Goal: Task Accomplishment & Management: Manage account settings

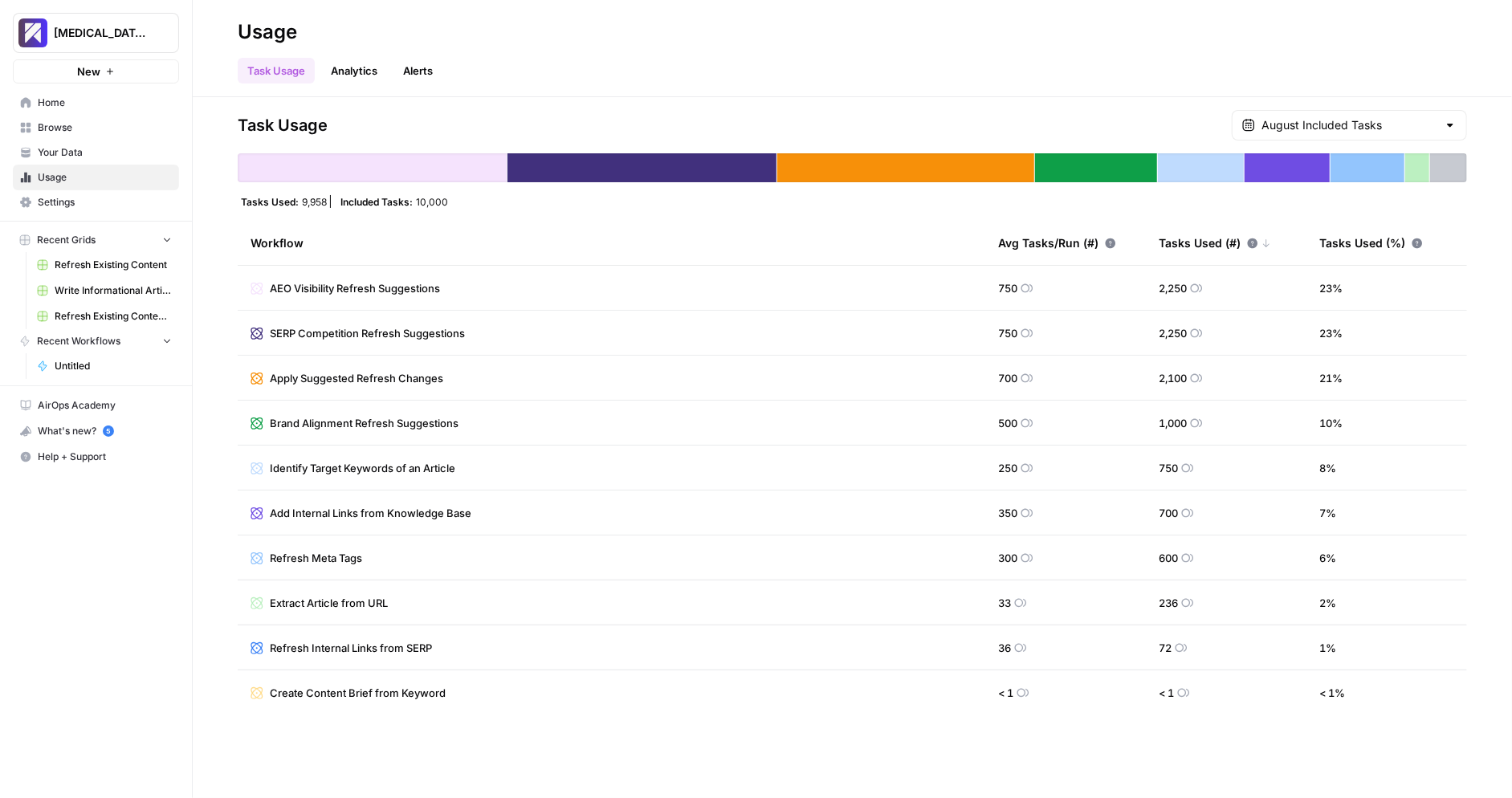
click at [206, 91] on header "Usage Task Usage Analytics Alerts" at bounding box center [853, 49] width 1320 height 97
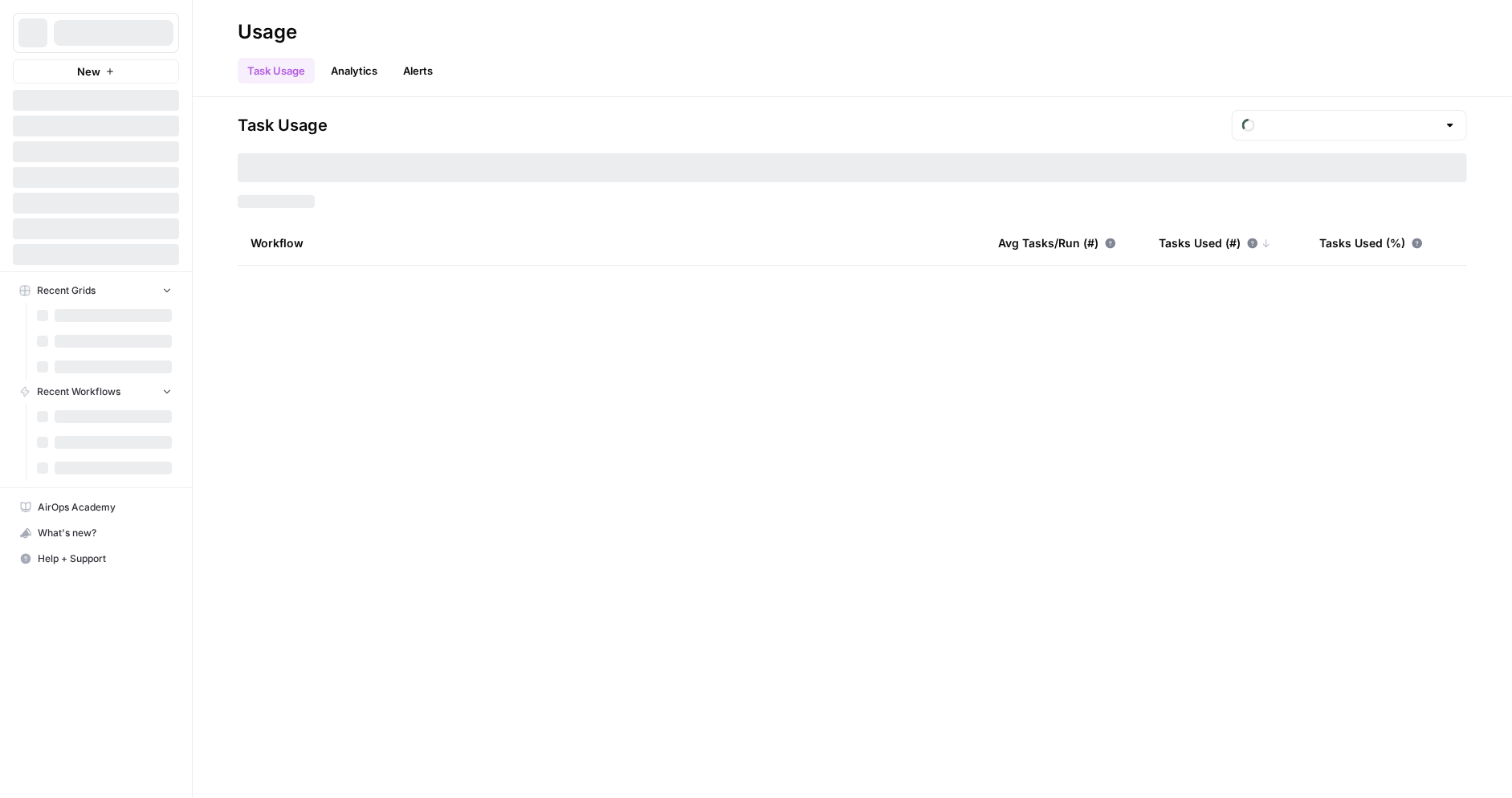
type input "August Included Tasks"
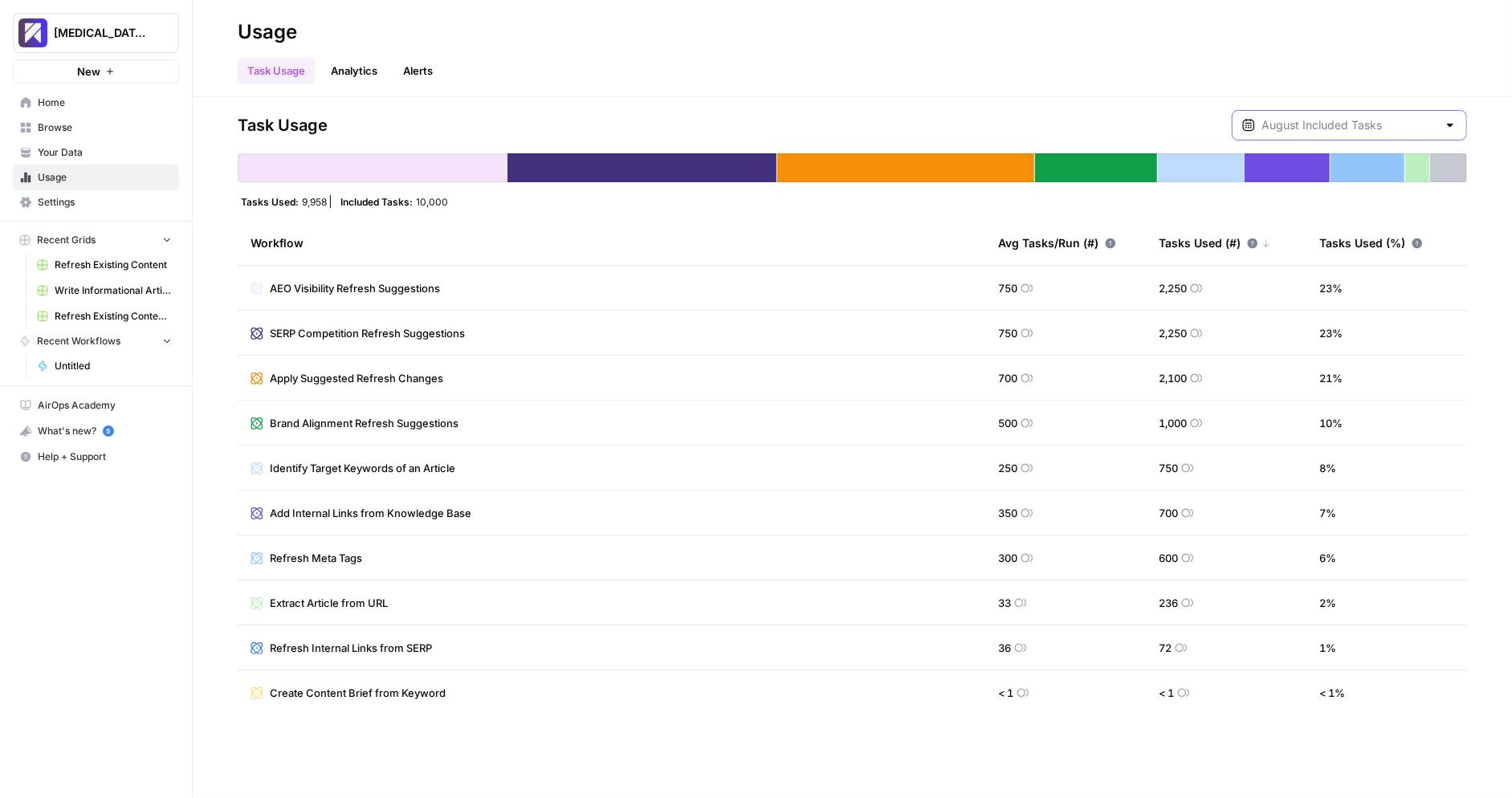
click at [1388, 123] on input "text" at bounding box center [1349, 125] width 176 height 16
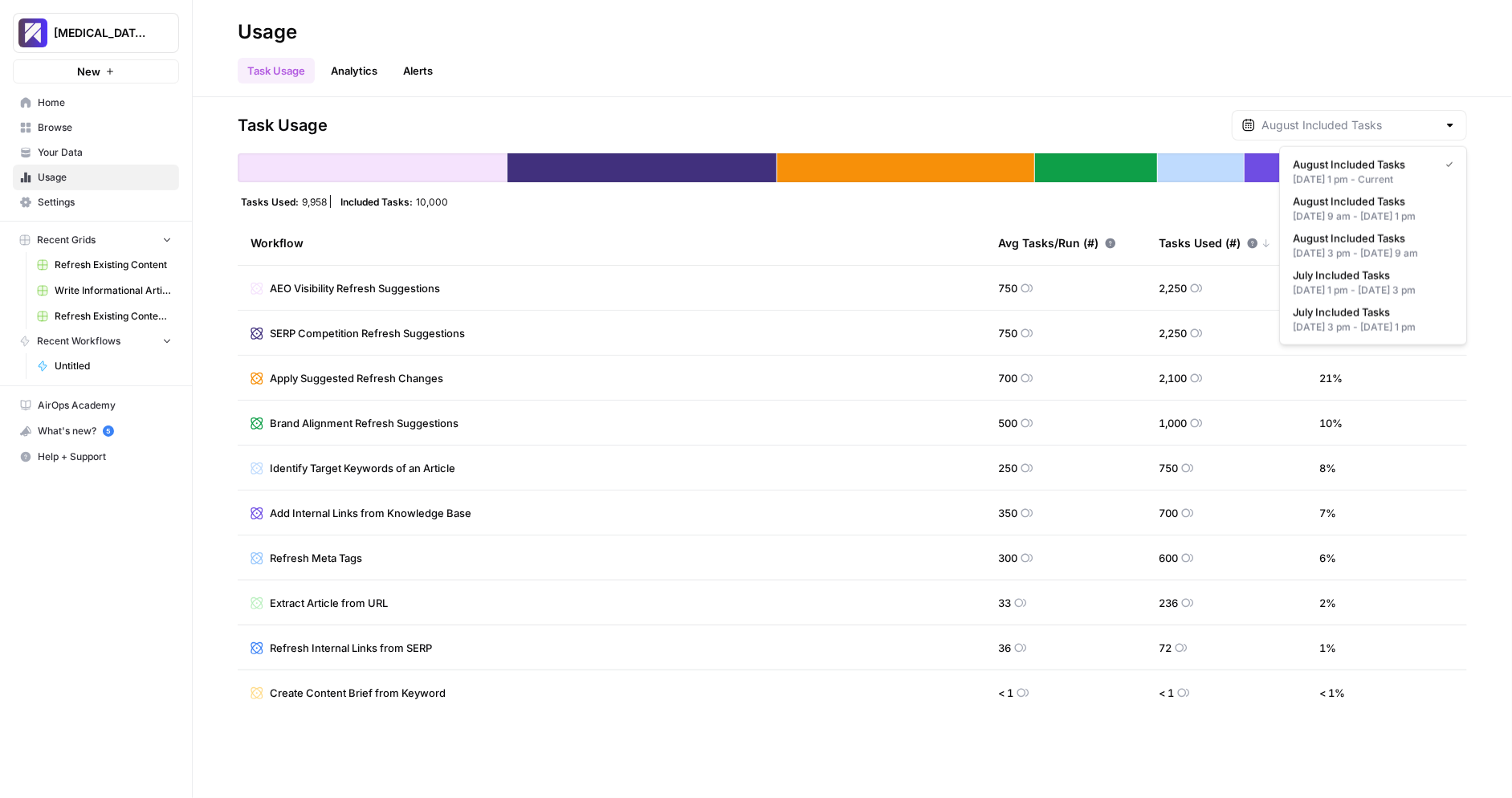
type input "August Included Tasks"
click at [1155, 141] on div "Task Usage August Included Tasks Tasks Used: 9,958 Included Tasks: 10,000 Workf…" at bounding box center [852, 412] width 1230 height 605
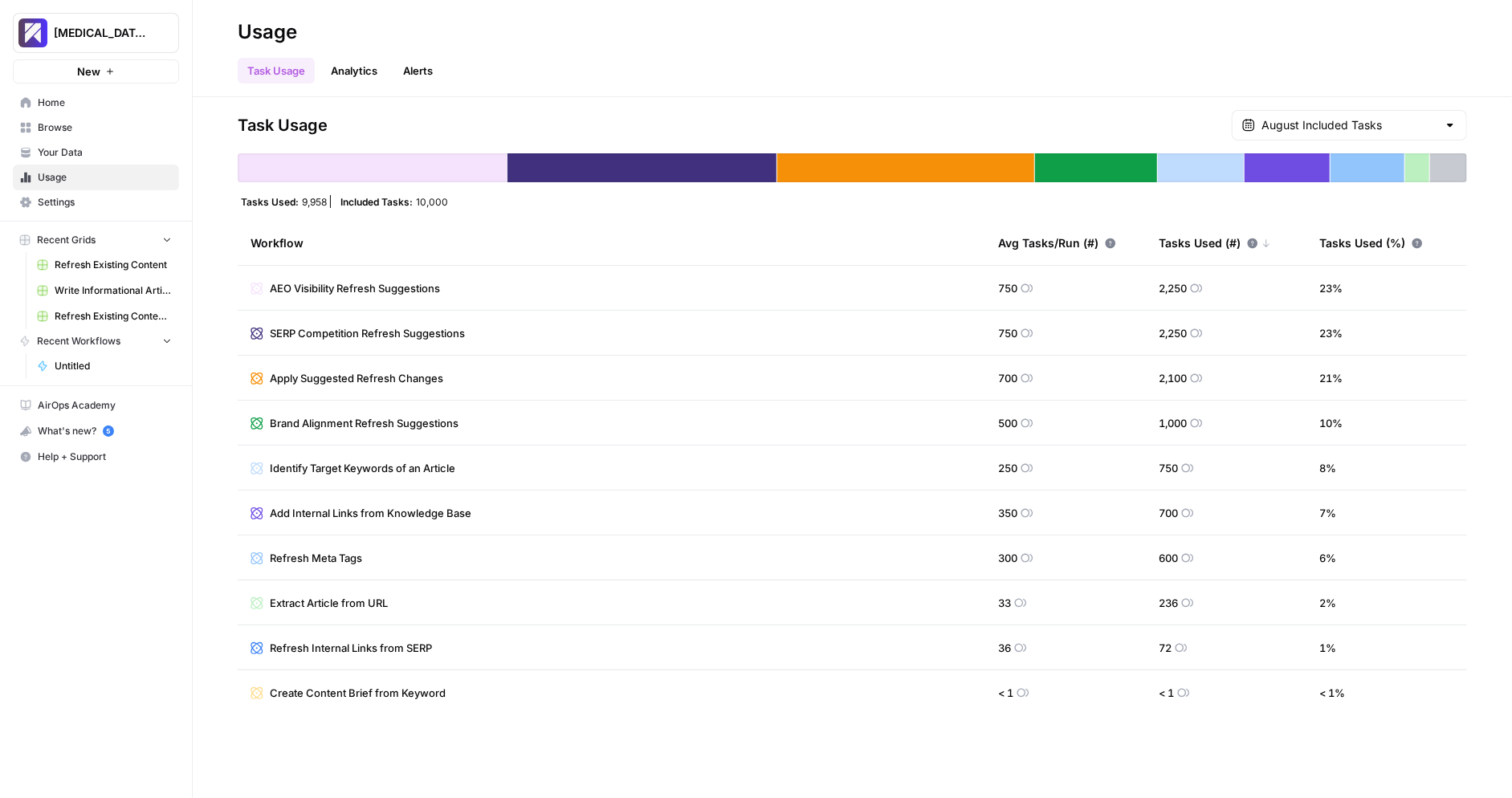
click at [94, 203] on span "Settings" at bounding box center [104, 202] width 134 height 15
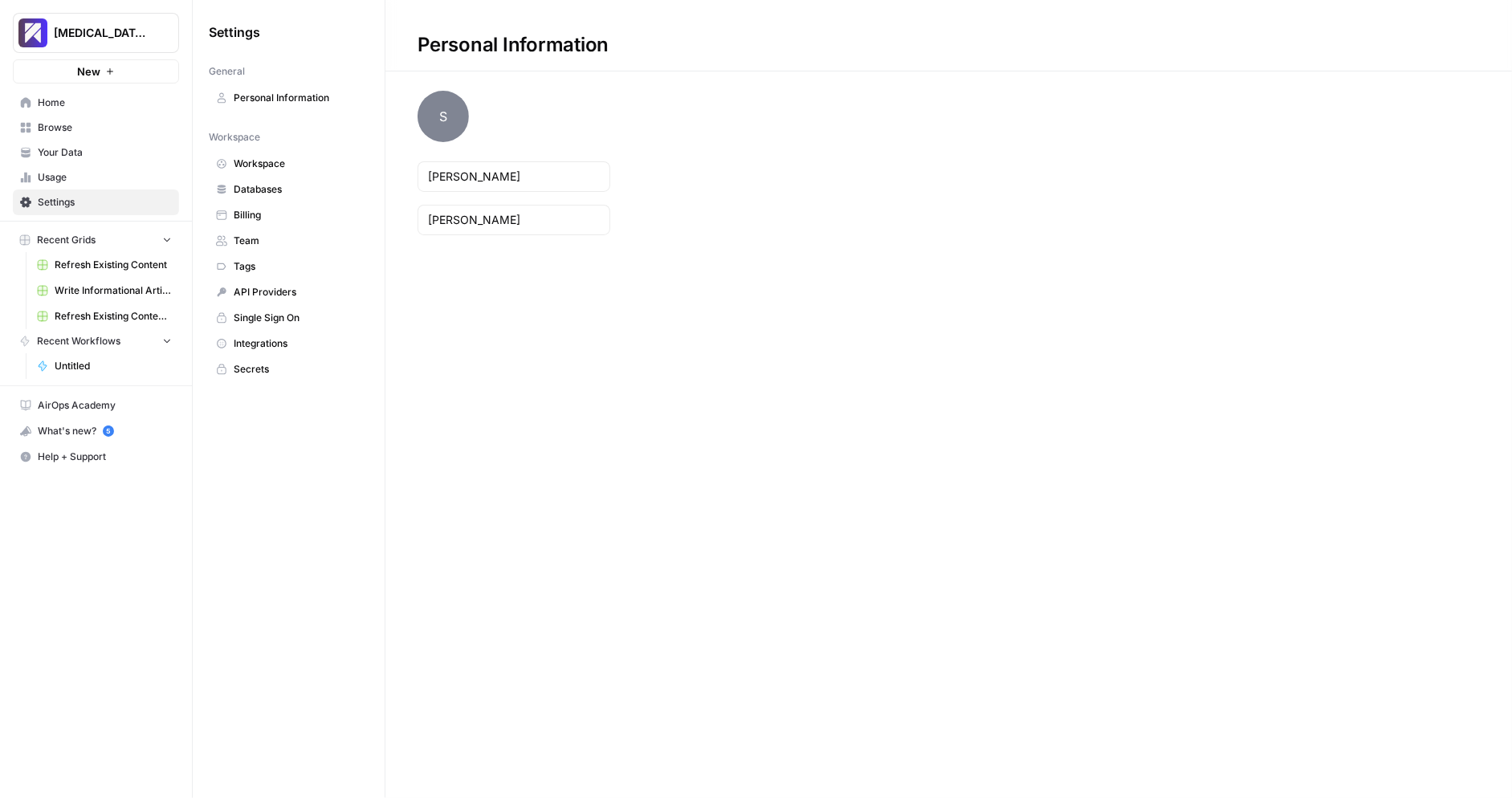
click at [253, 203] on link "Billing" at bounding box center [288, 216] width 160 height 26
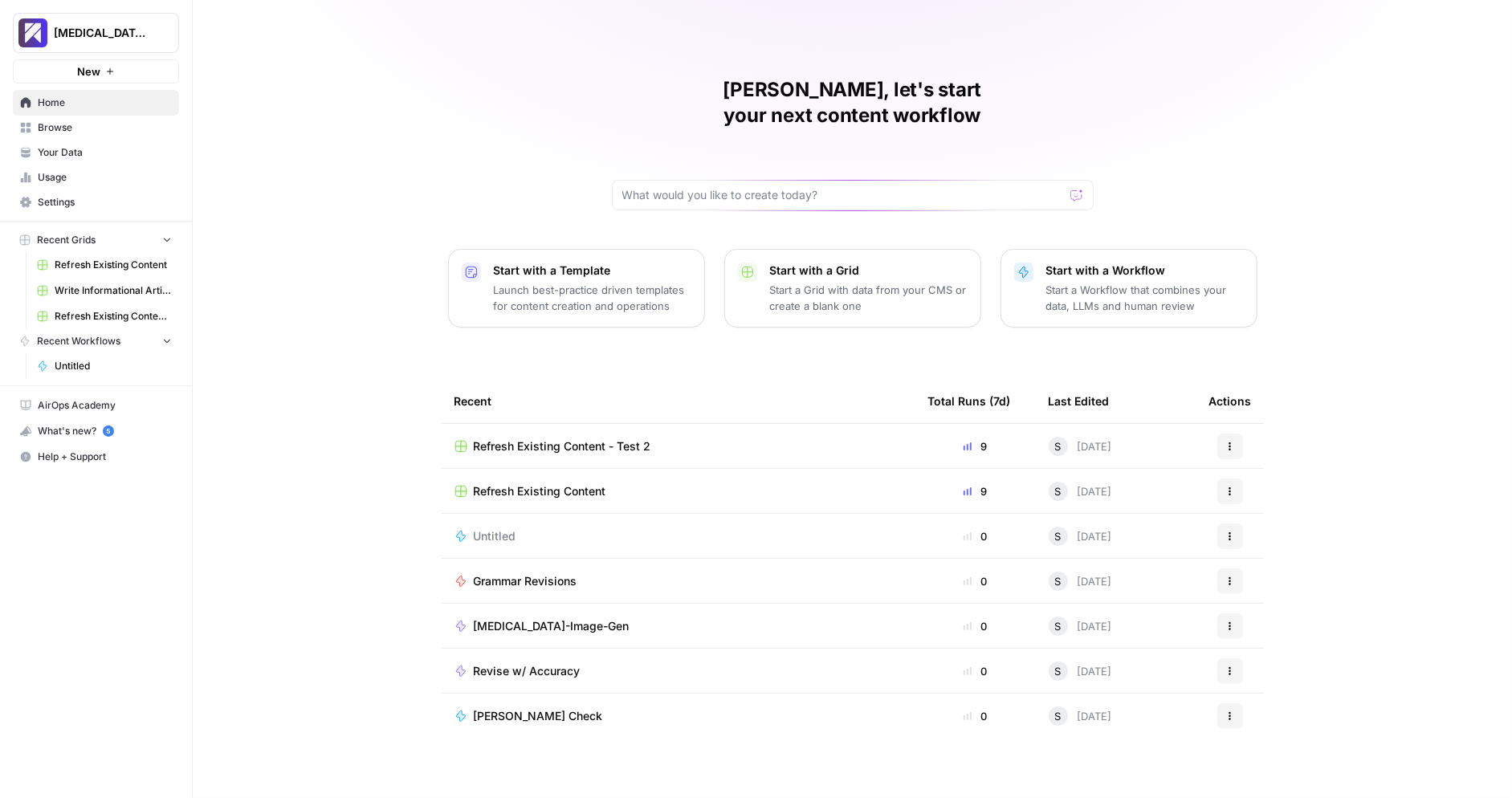
click at [350, 240] on div "Steve, let's start your next content workflow Start with a Template Launch best…" at bounding box center [853, 399] width 1320 height 798
click at [85, 198] on span "Settings" at bounding box center [104, 202] width 134 height 15
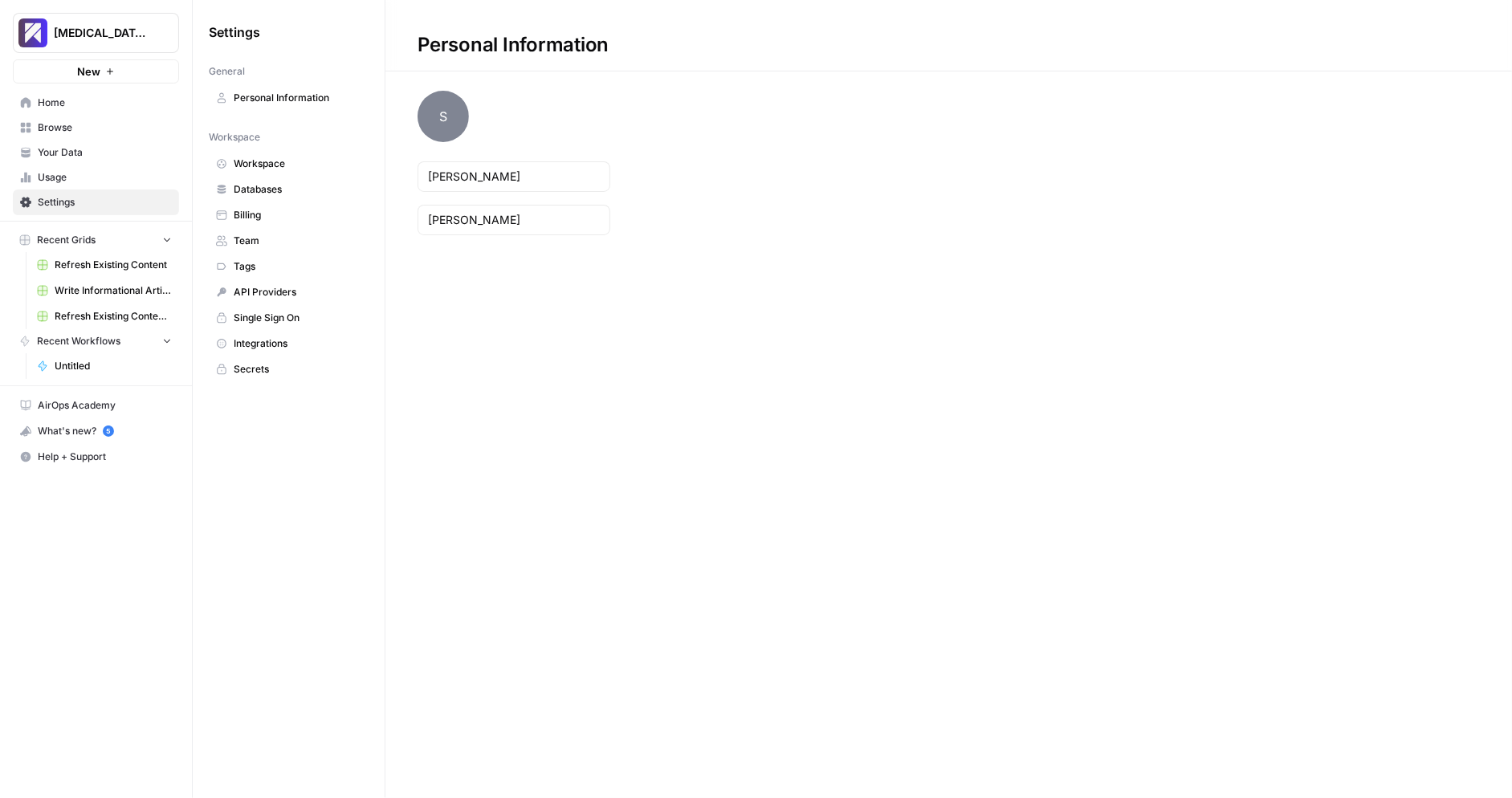
click at [347, 208] on span "Billing" at bounding box center [297, 215] width 127 height 15
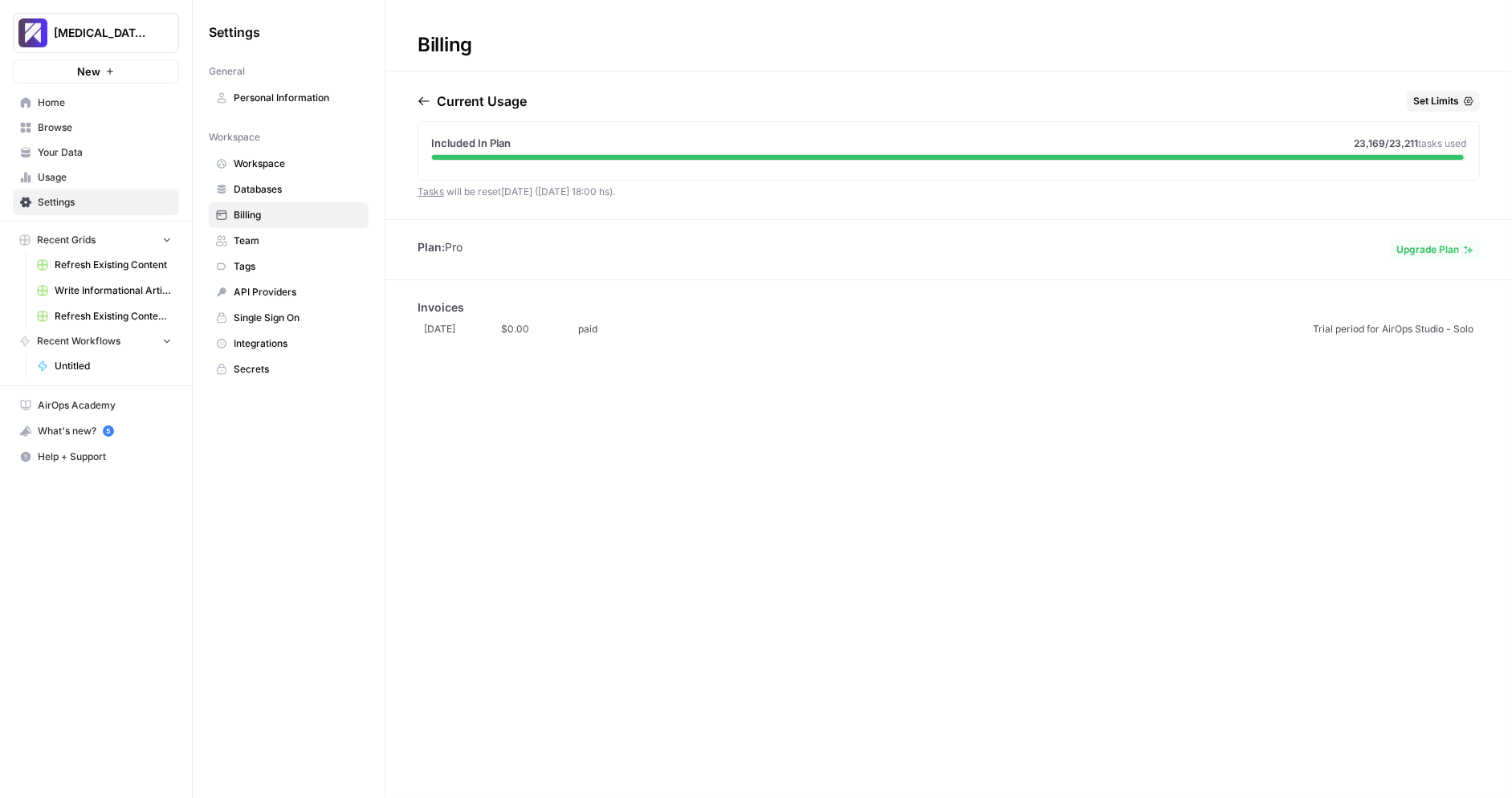
click at [1445, 245] on span "Upgrade Plan" at bounding box center [1428, 249] width 63 height 15
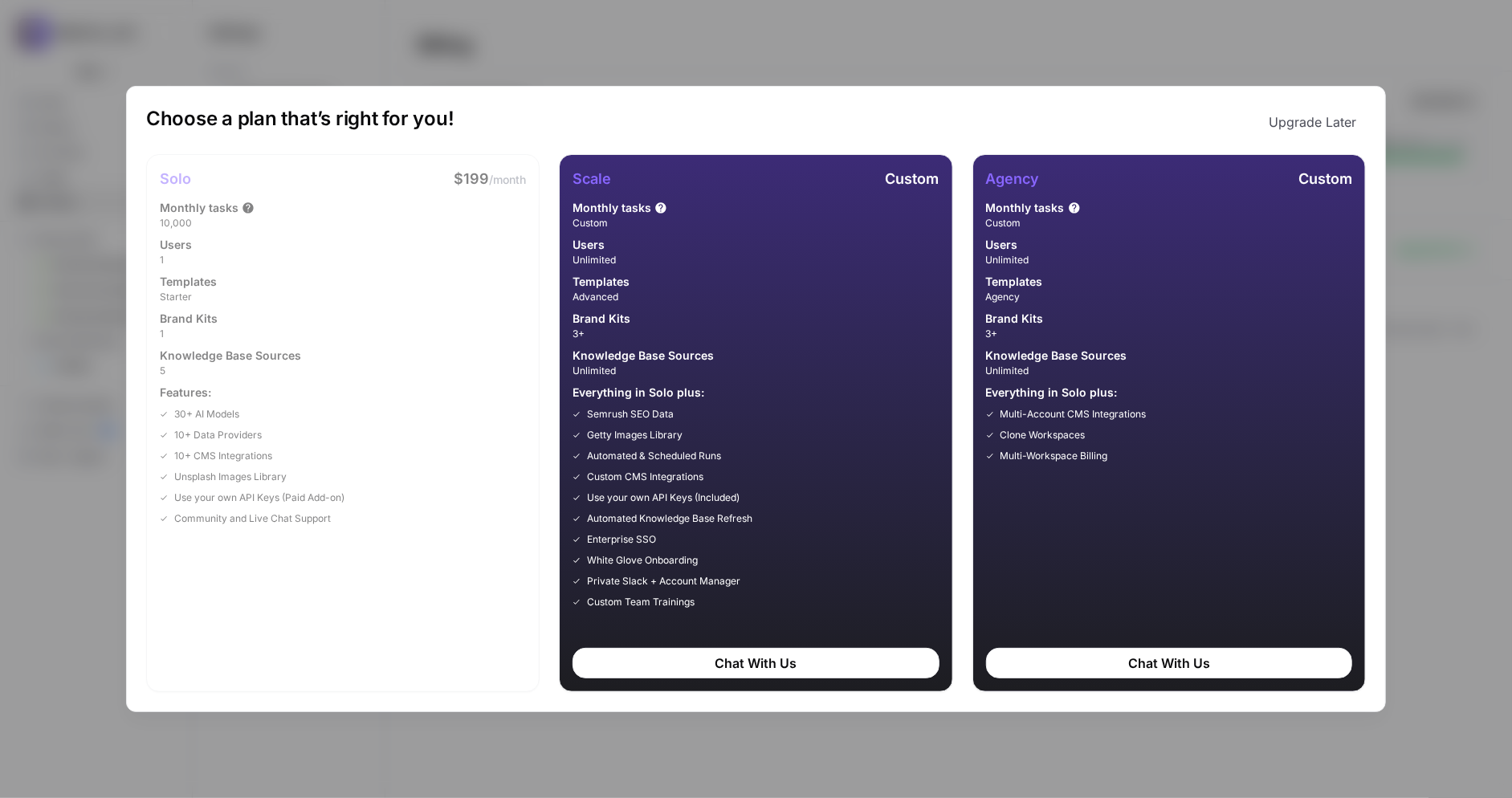
click at [1504, 140] on div "Choose a plan that’s right for you! Upgrade Later Solo $199 /month Monthly task…" at bounding box center [756, 399] width 1512 height 798
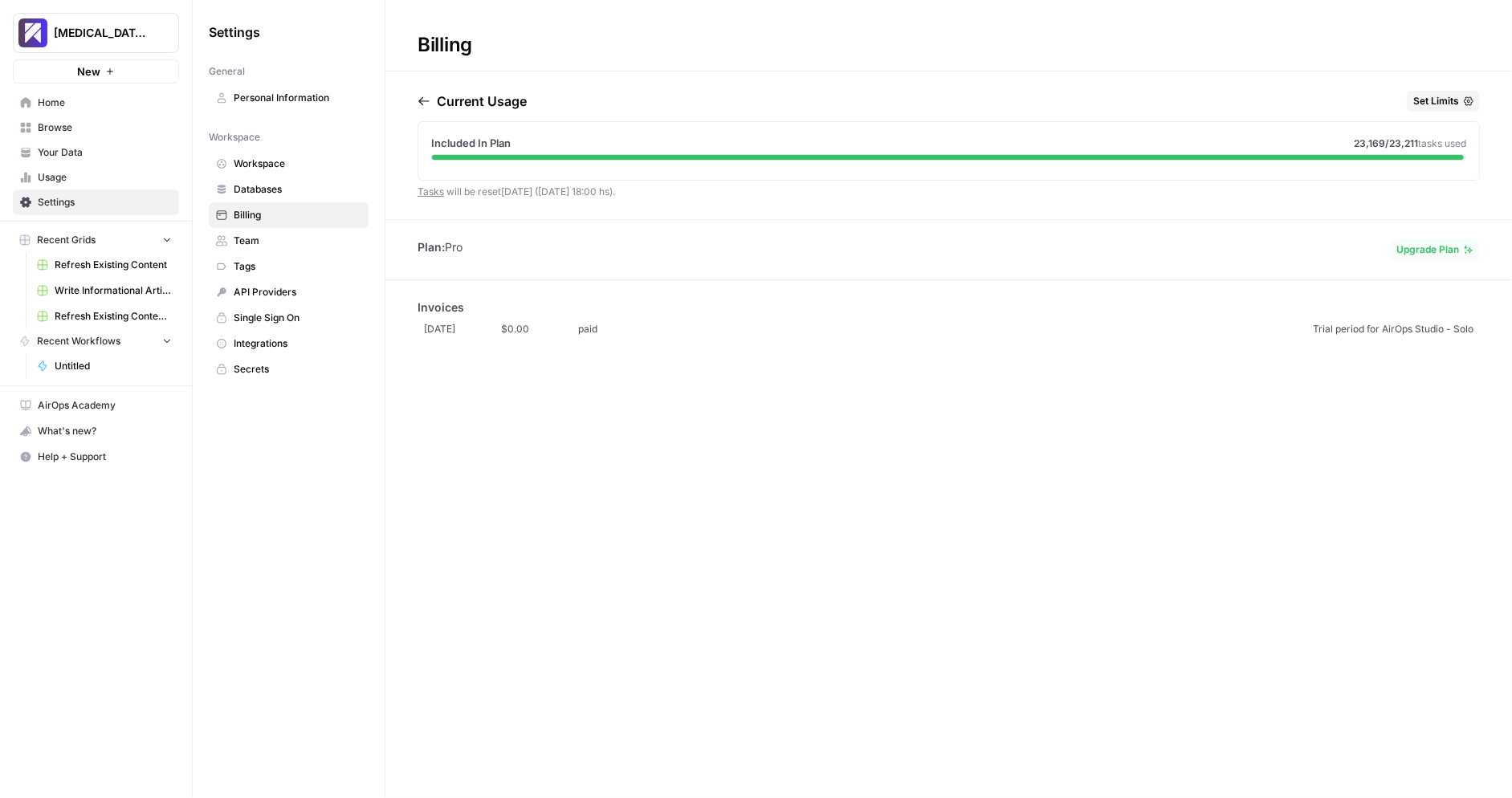
click at [95, 178] on span "Usage" at bounding box center [104, 177] width 134 height 15
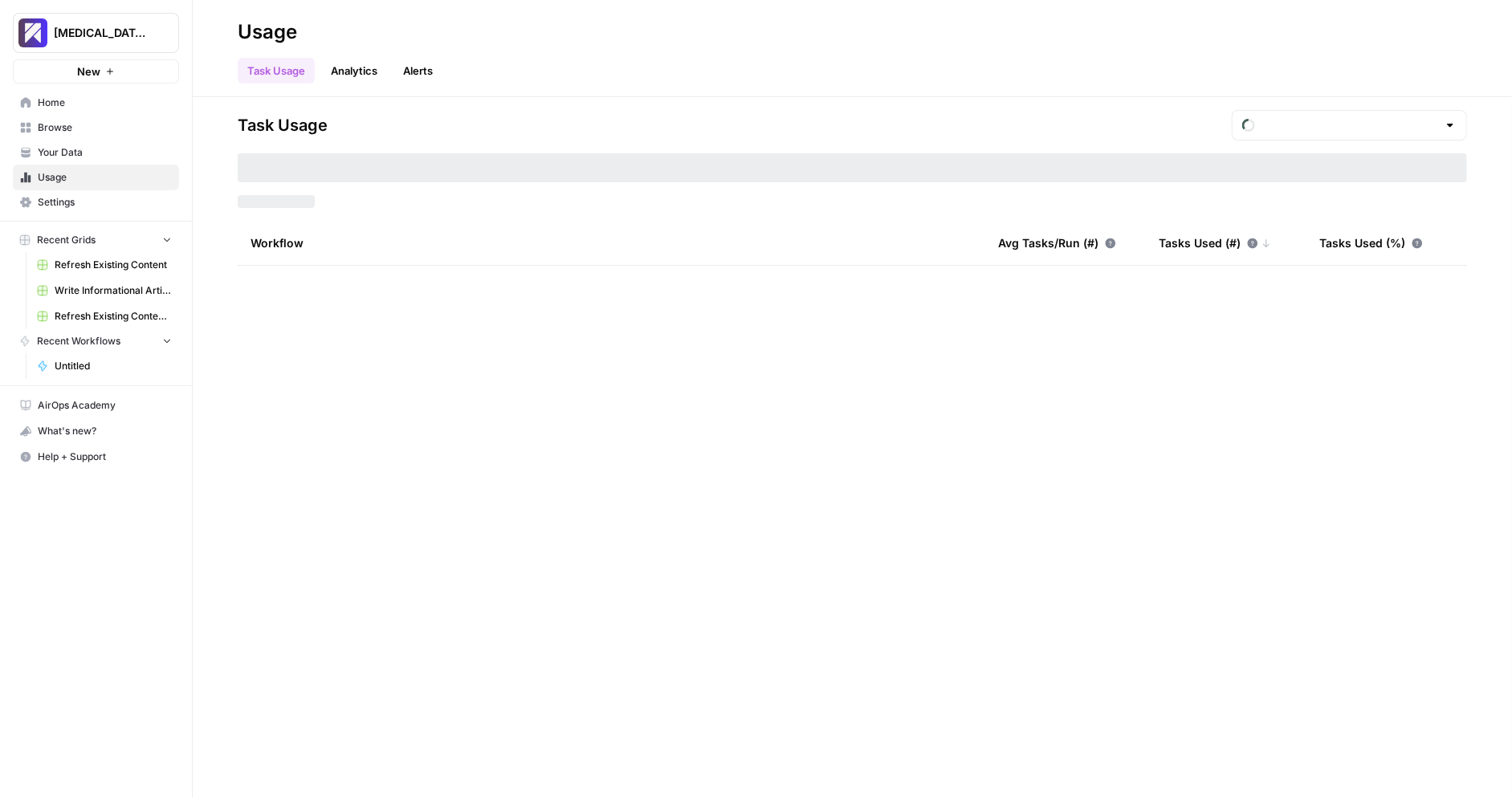
type input "August Included Tasks"
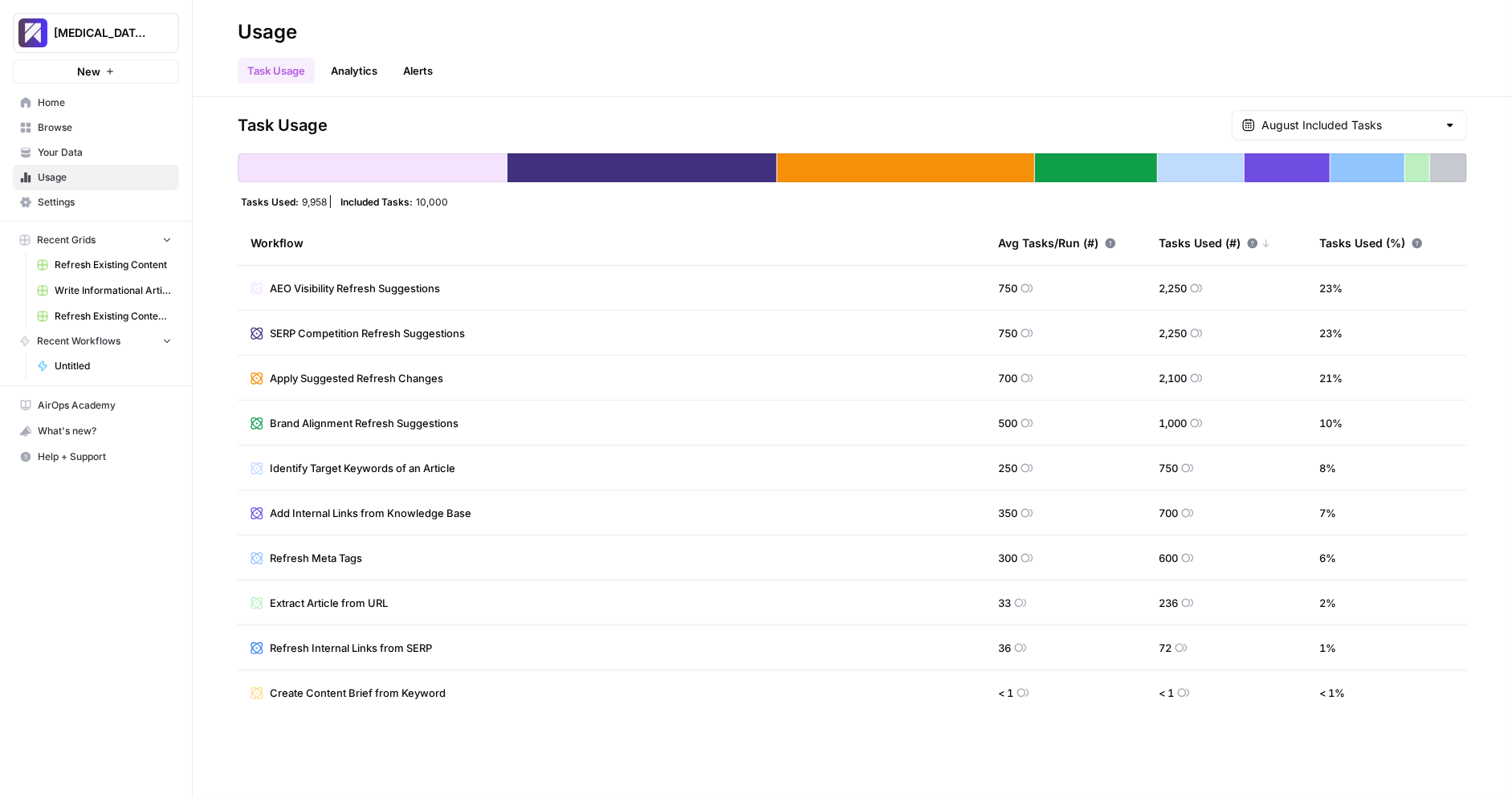
click at [94, 157] on span "Your Data" at bounding box center [104, 152] width 134 height 15
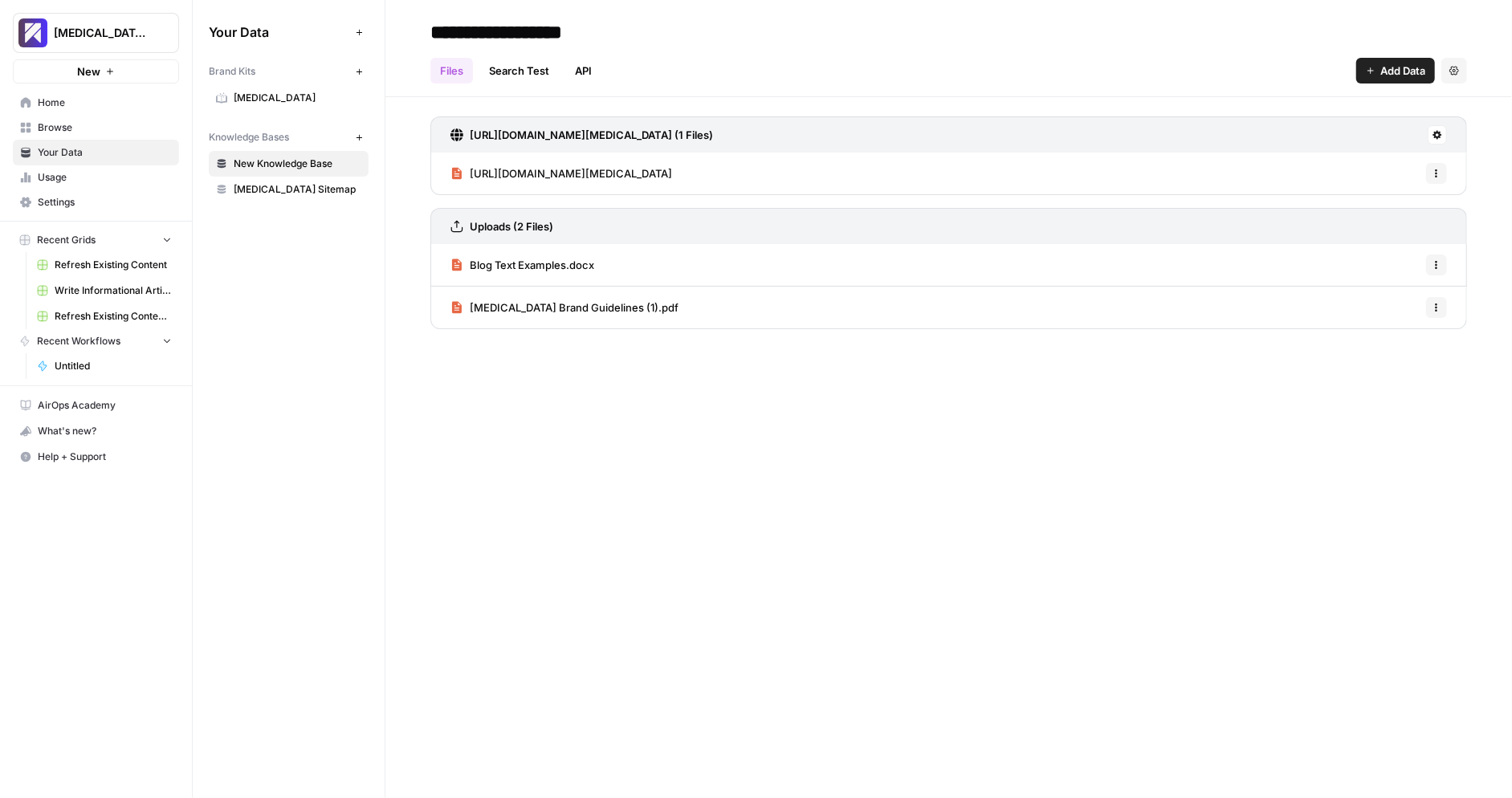
click at [123, 206] on span "Settings" at bounding box center [104, 202] width 134 height 15
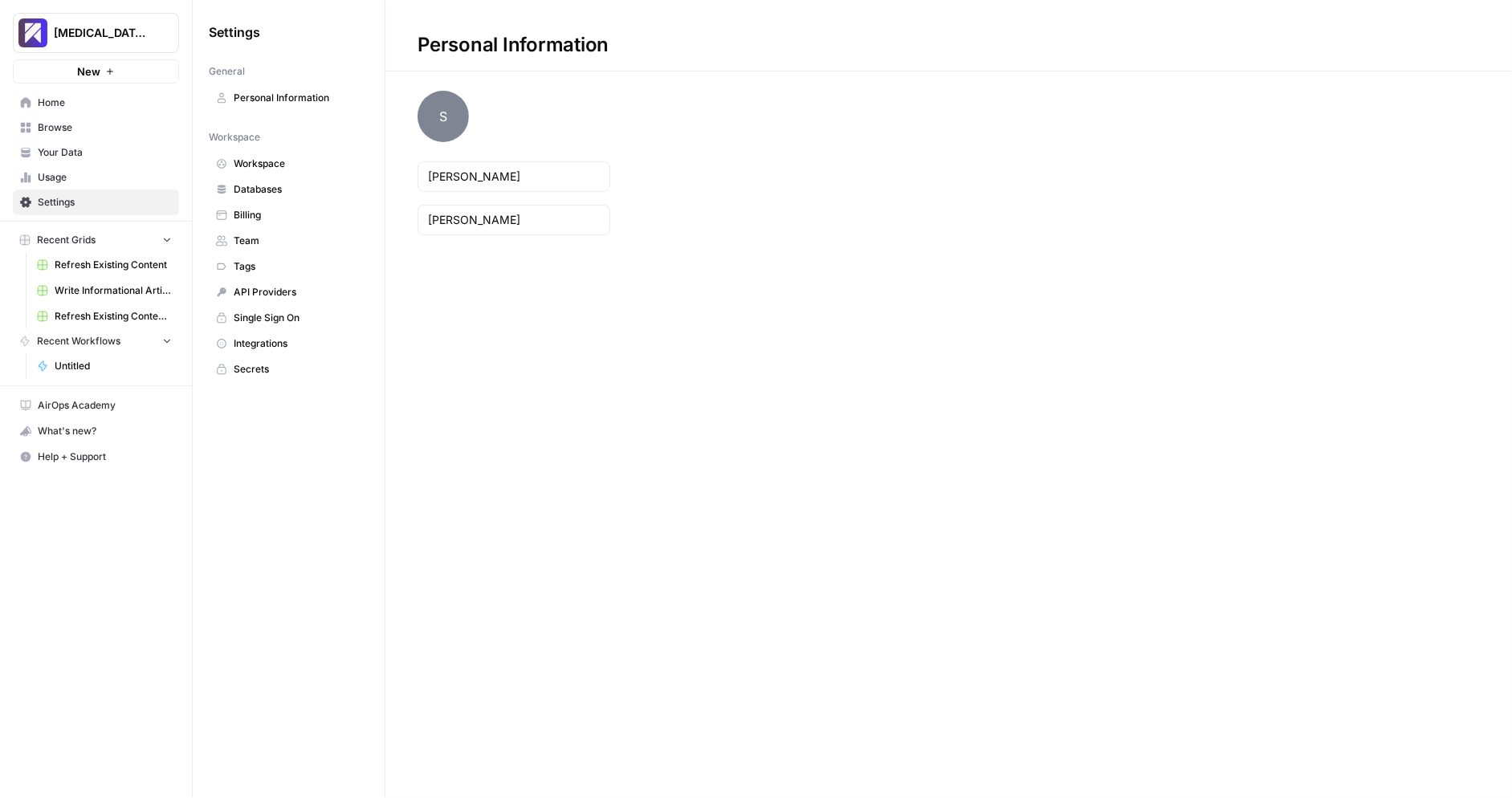
click at [295, 214] on span "Billing" at bounding box center [297, 215] width 127 height 15
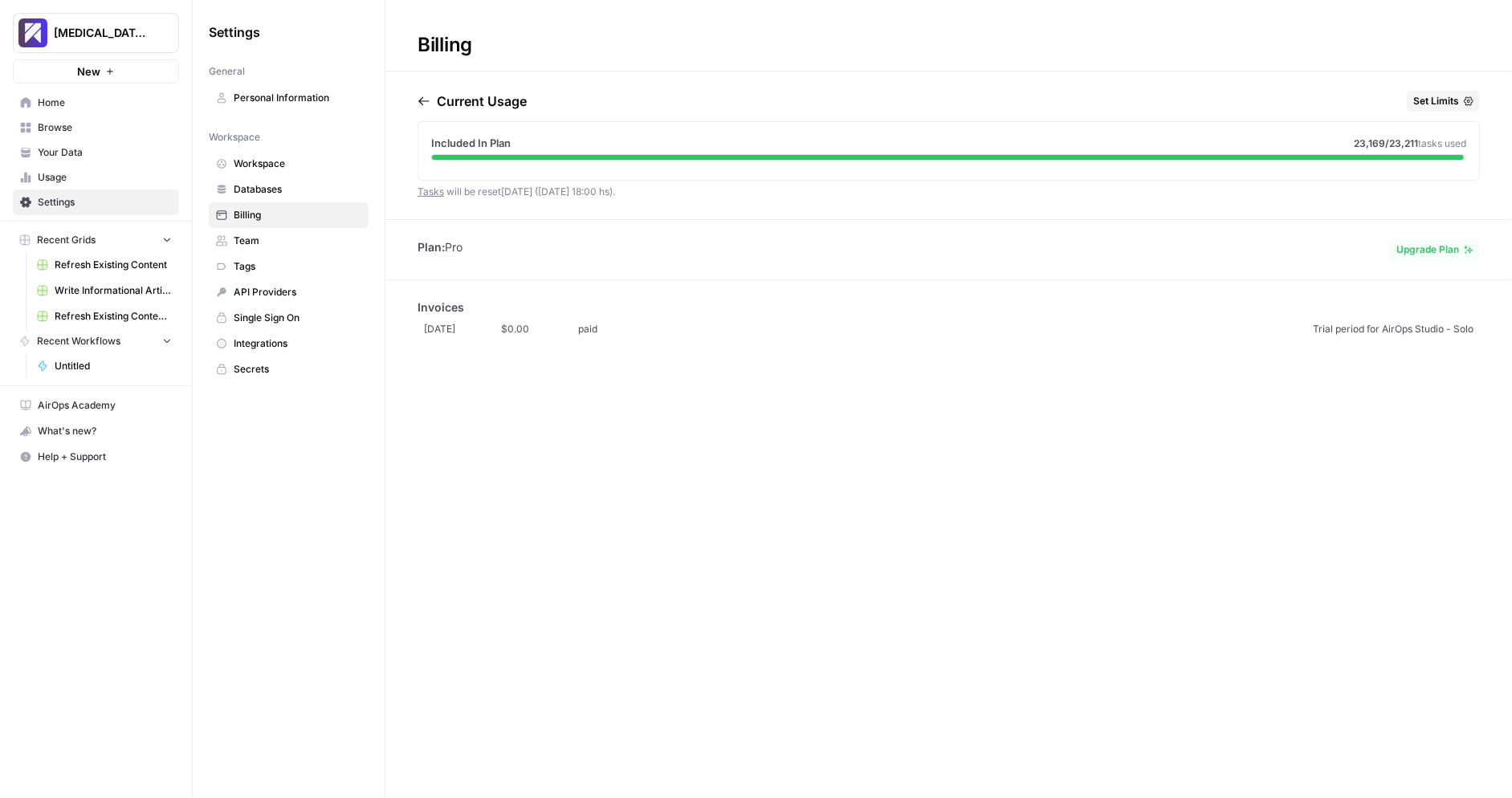
click at [439, 190] on link "Tasks" at bounding box center [430, 192] width 27 height 12
click at [1445, 106] on span "Set Limits" at bounding box center [1436, 101] width 46 height 15
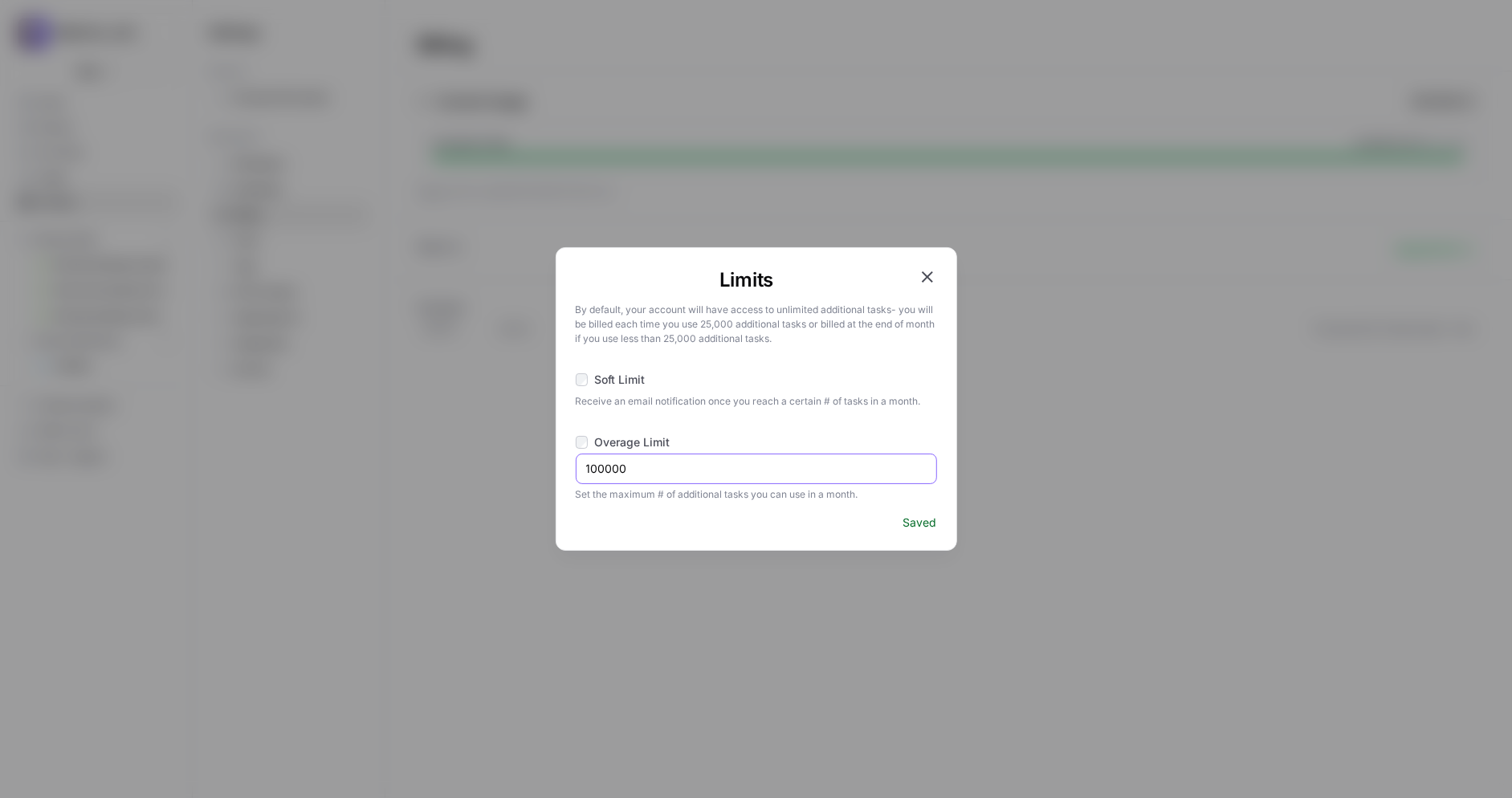
click at [606, 470] on input "100000" at bounding box center [756, 469] width 341 height 16
click at [930, 276] on icon "button" at bounding box center [927, 276] width 19 height 19
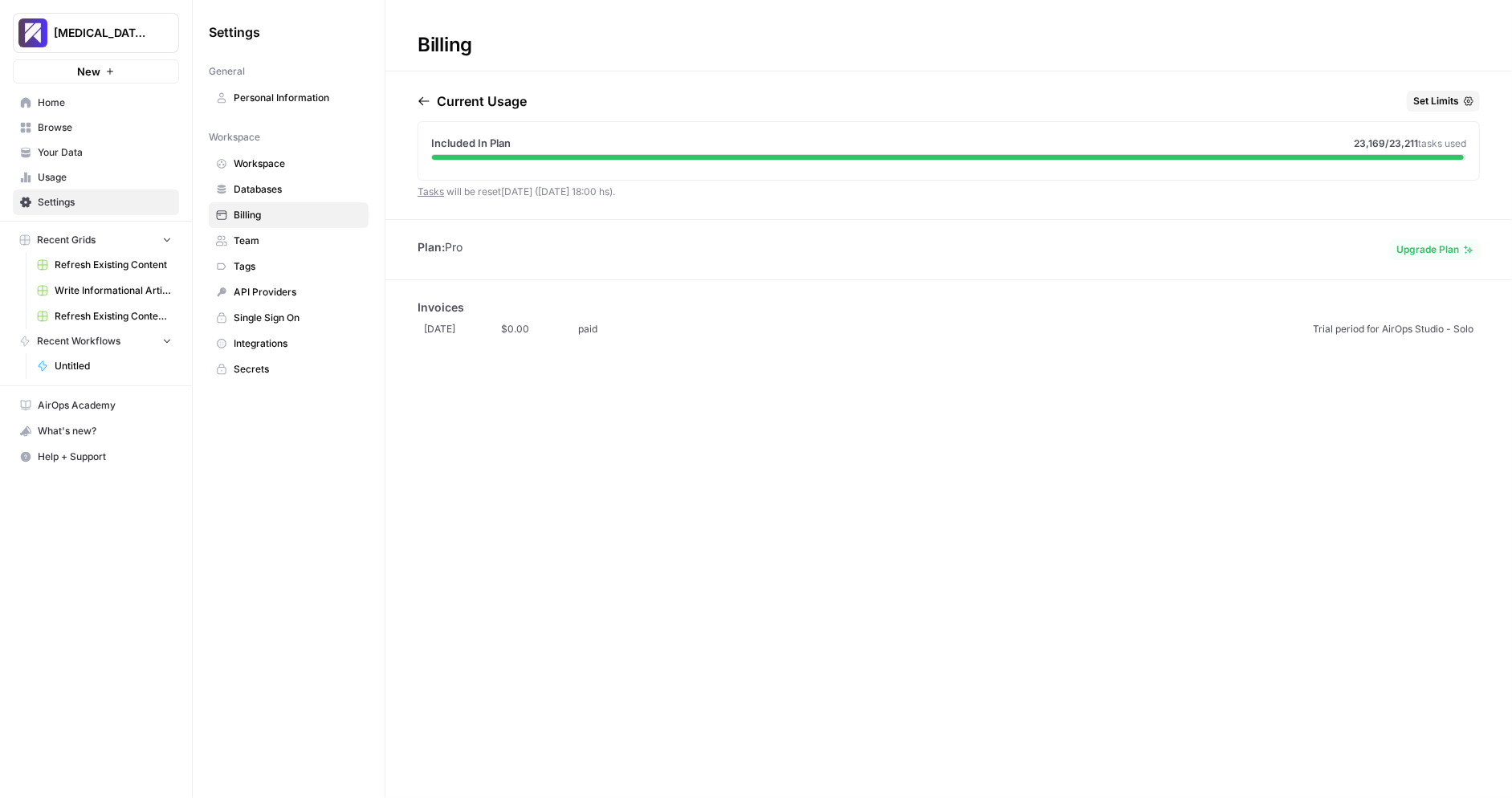
click at [296, 239] on span "Team" at bounding box center [297, 240] width 127 height 15
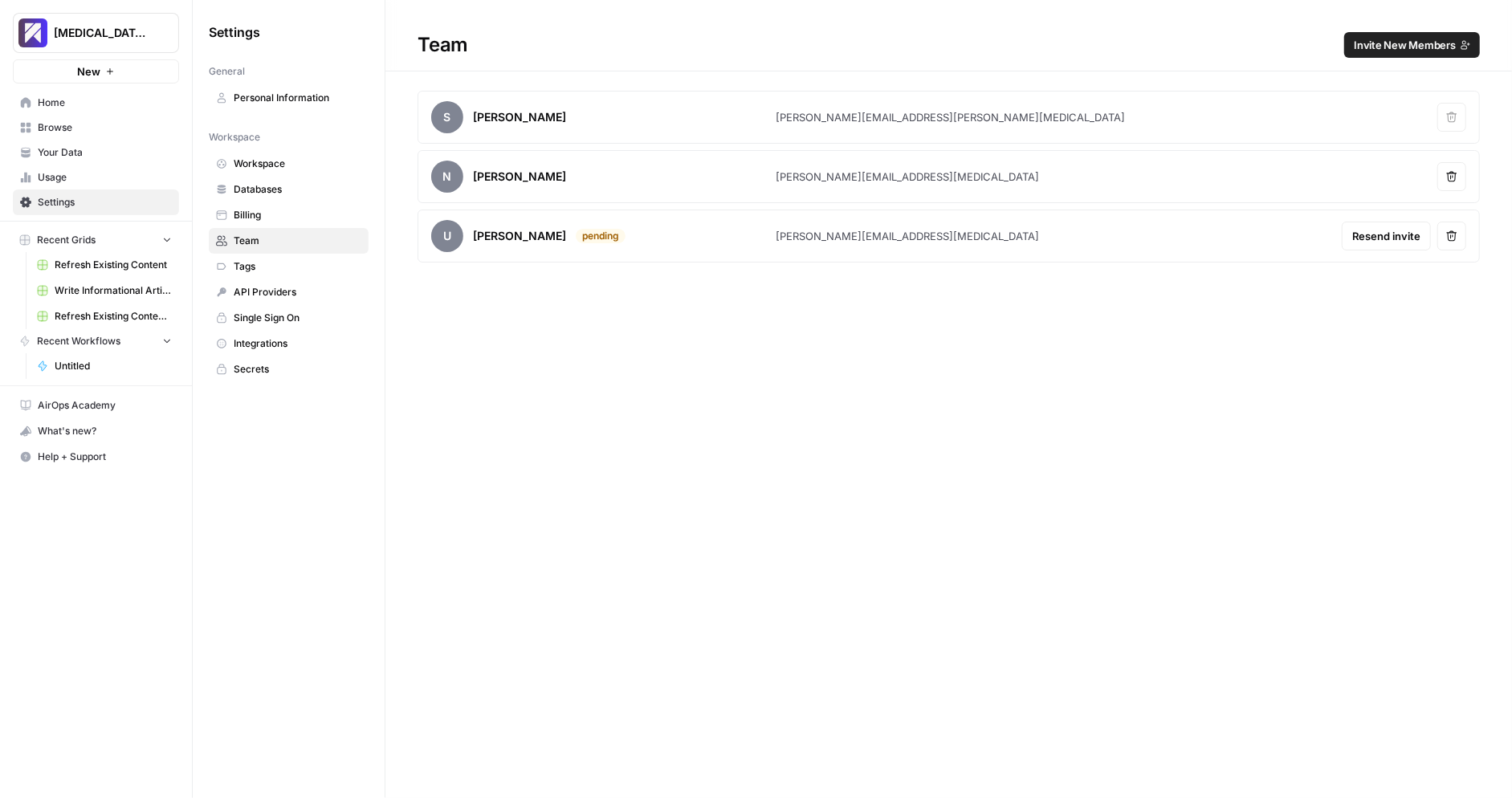
click at [295, 219] on span "Billing" at bounding box center [297, 215] width 127 height 15
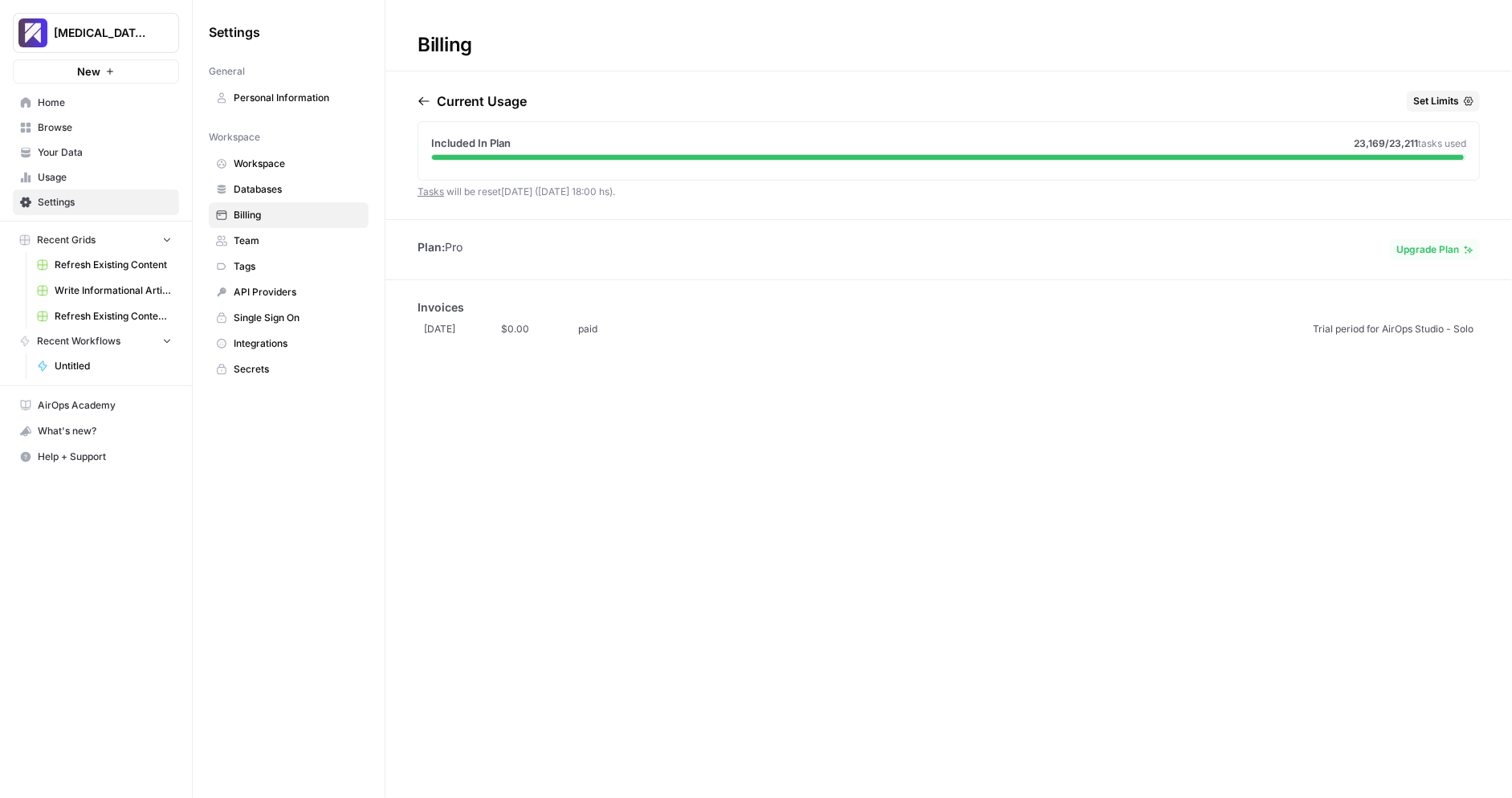
click at [268, 161] on span "Workspace" at bounding box center [297, 164] width 127 height 15
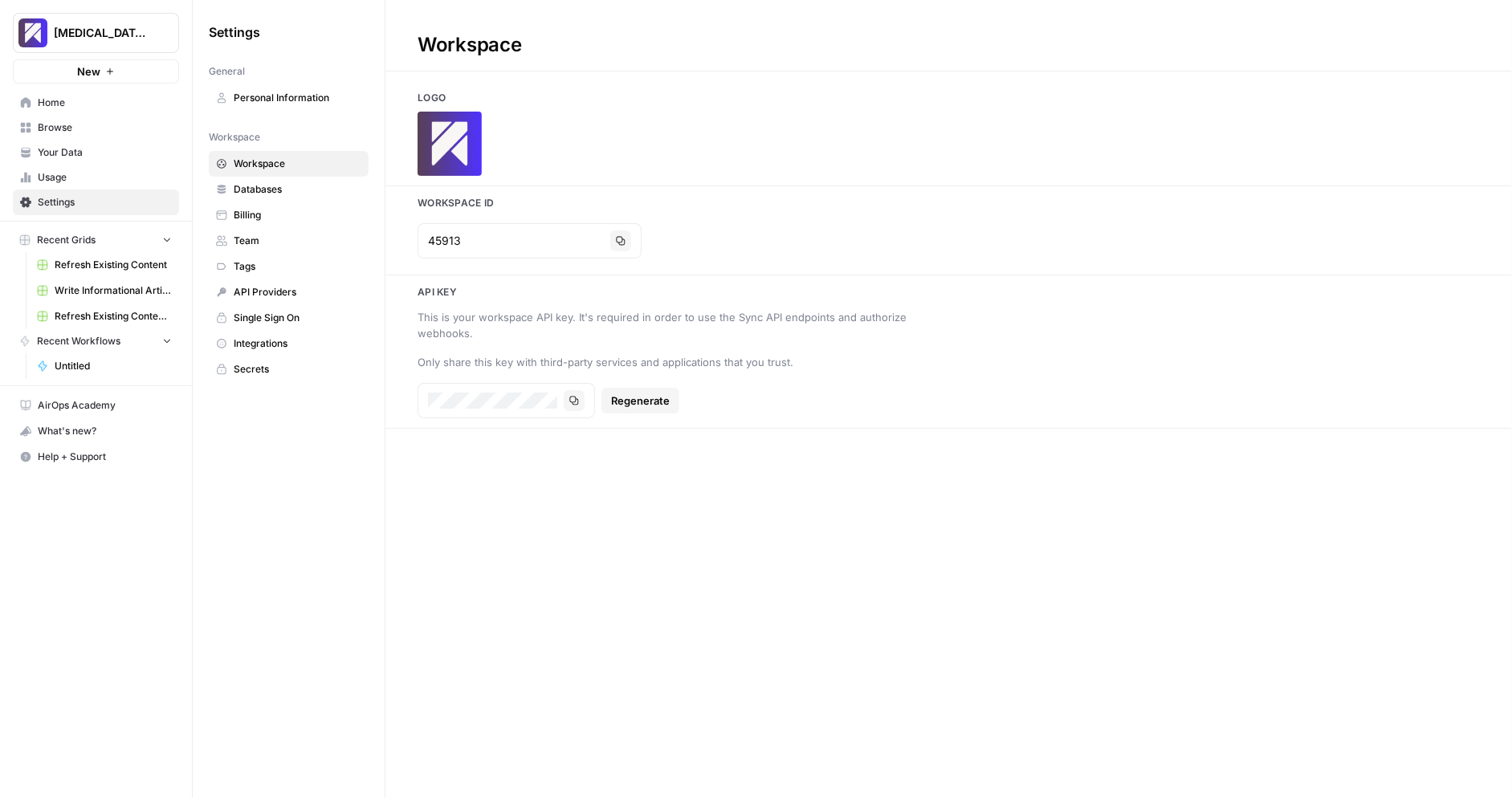
click at [275, 186] on span "Databases" at bounding box center [297, 189] width 127 height 15
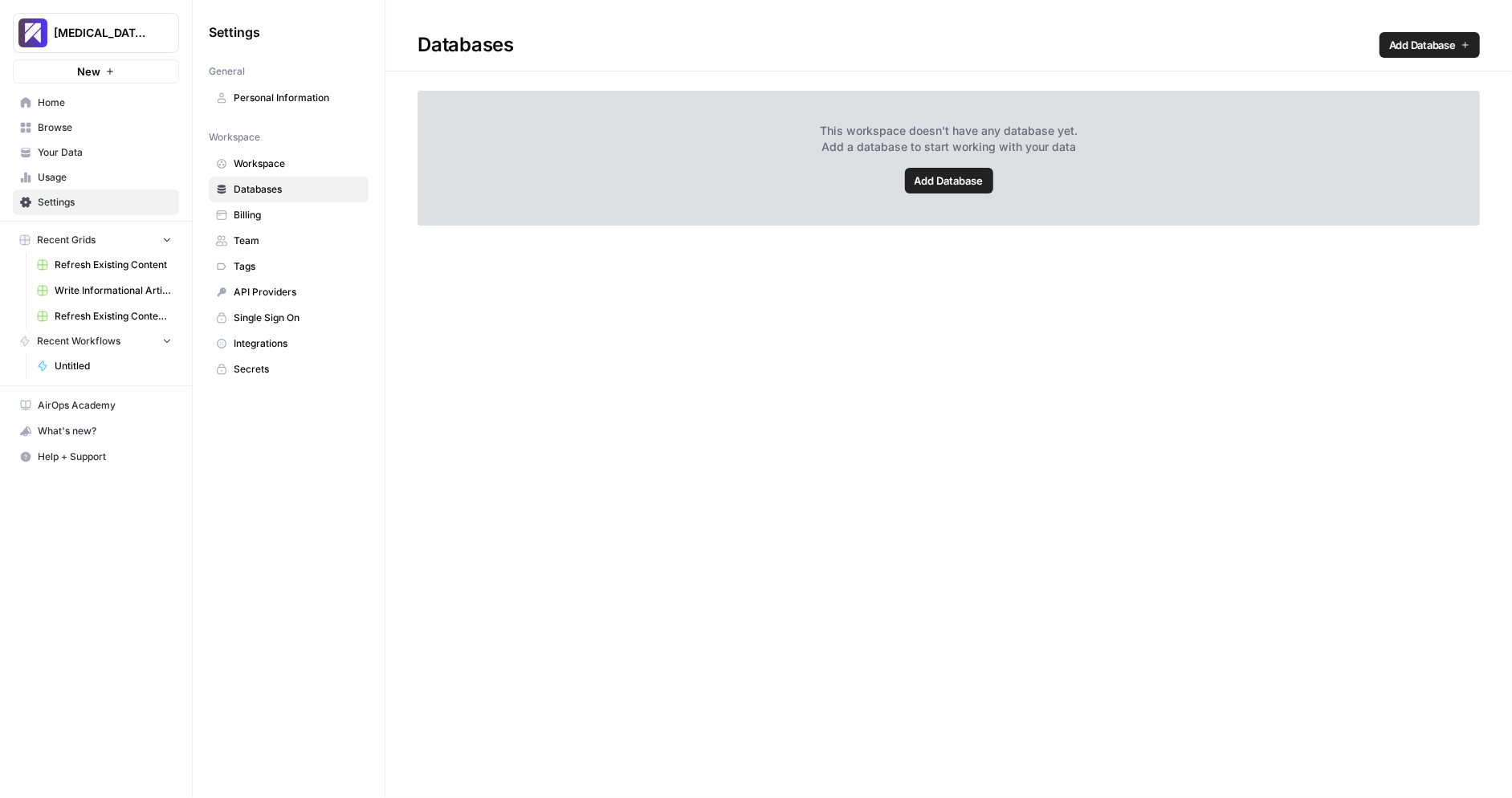
click at [285, 218] on span "Billing" at bounding box center [297, 215] width 127 height 15
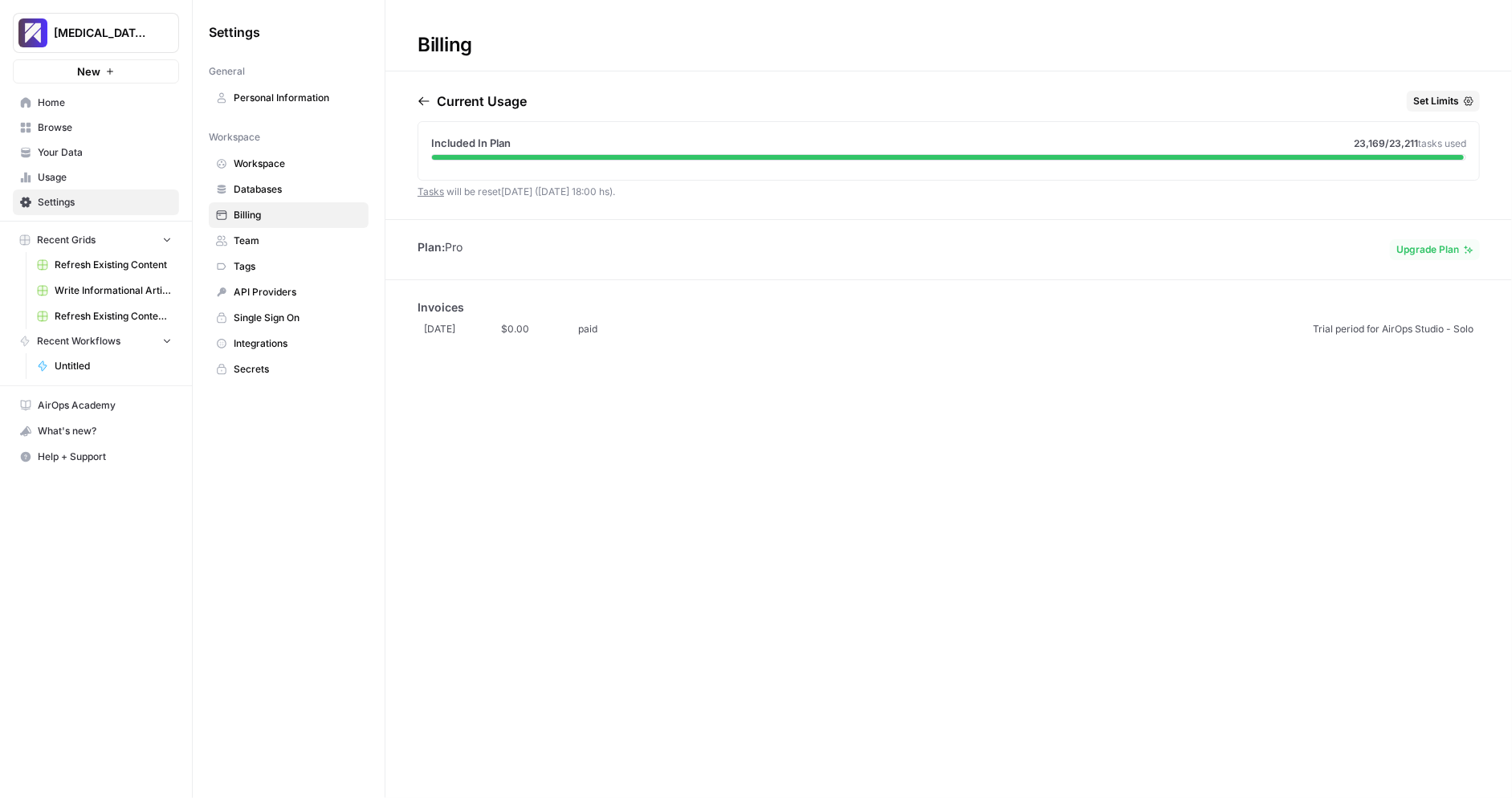
click at [310, 305] on link "Single Sign On" at bounding box center [288, 318] width 160 height 26
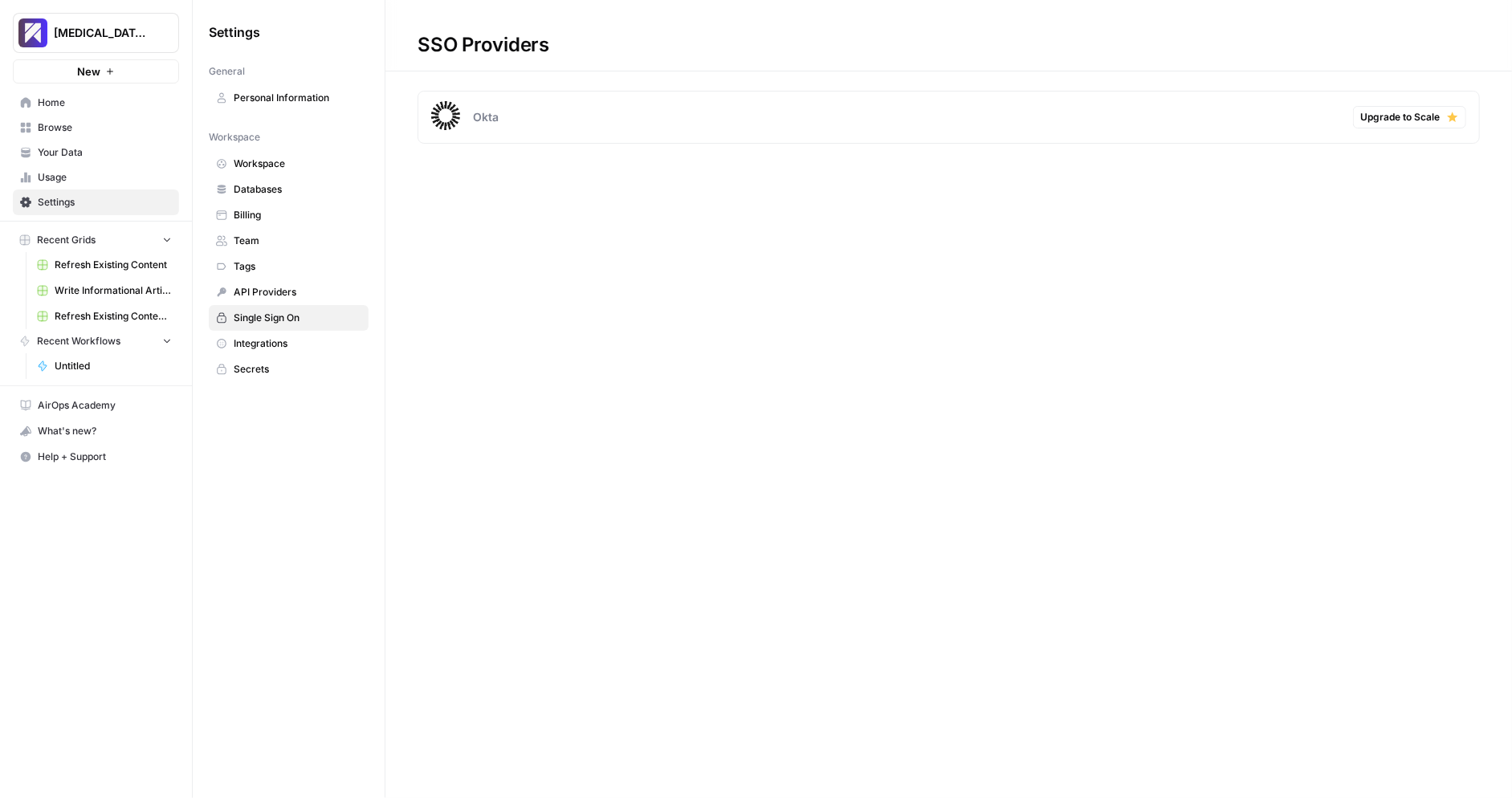
click at [312, 337] on span "Integrations" at bounding box center [297, 344] width 127 height 15
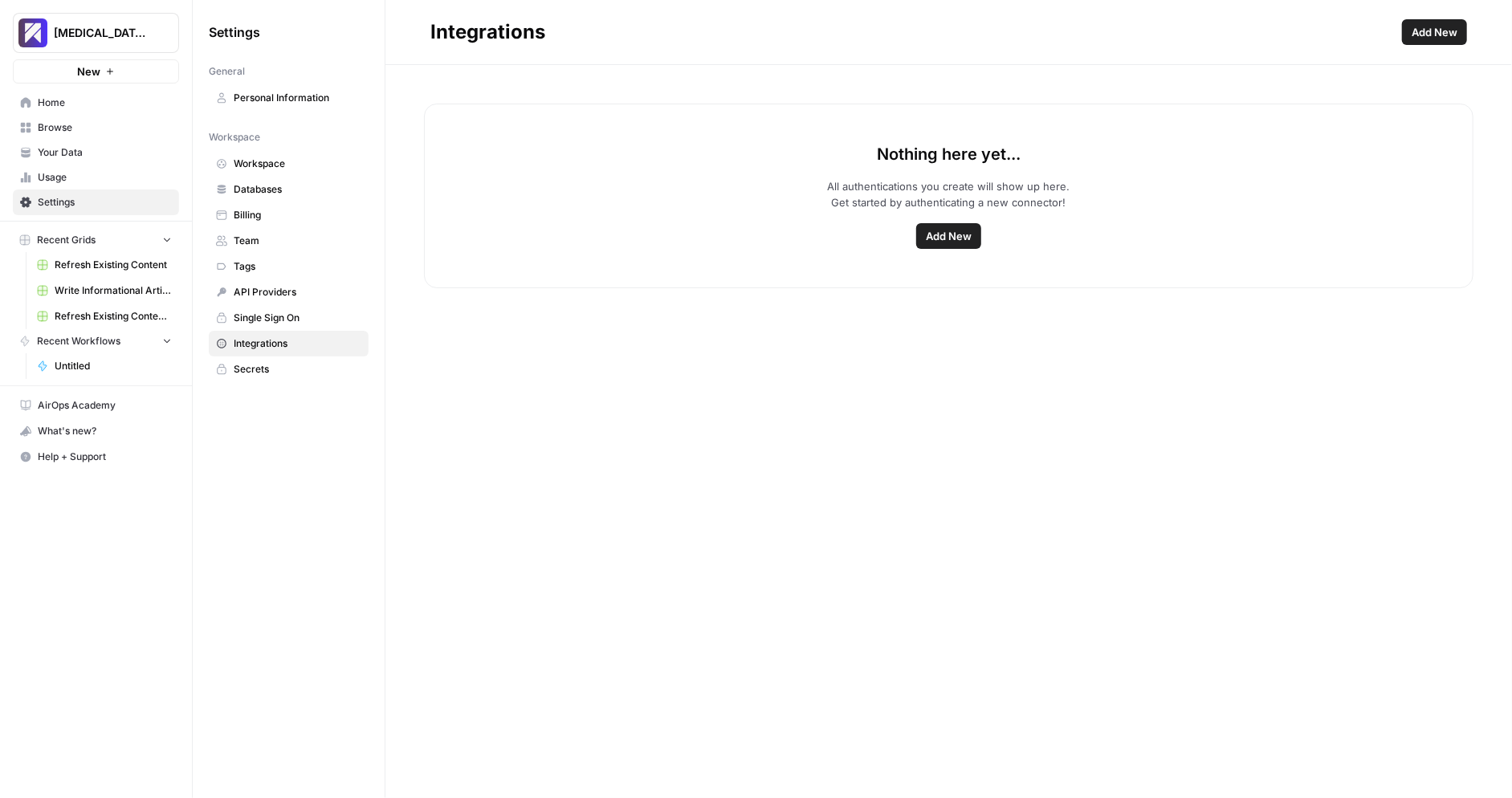
click at [304, 362] on span "Secrets" at bounding box center [297, 369] width 127 height 15
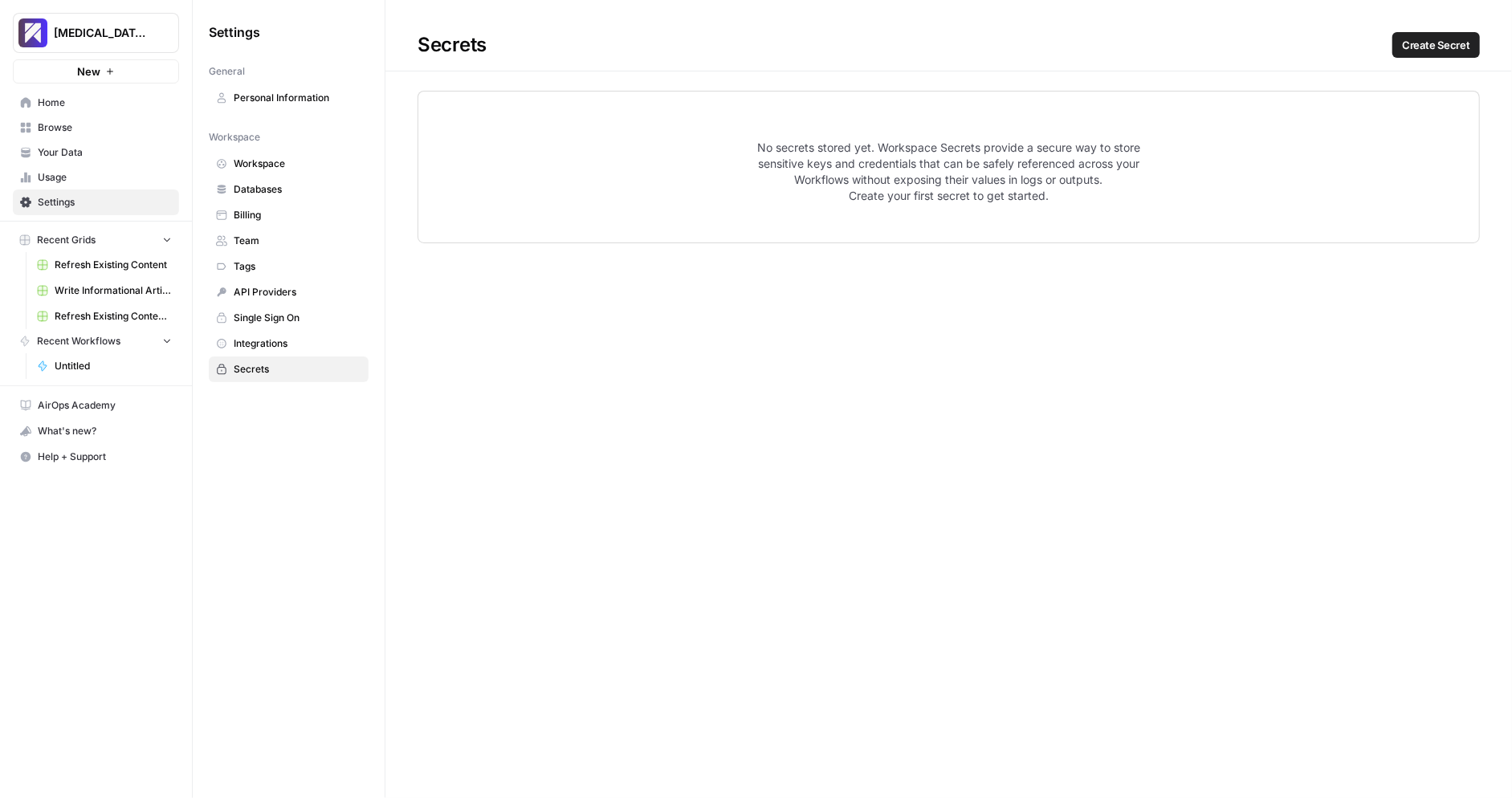
click at [311, 337] on span "Integrations" at bounding box center [297, 344] width 127 height 15
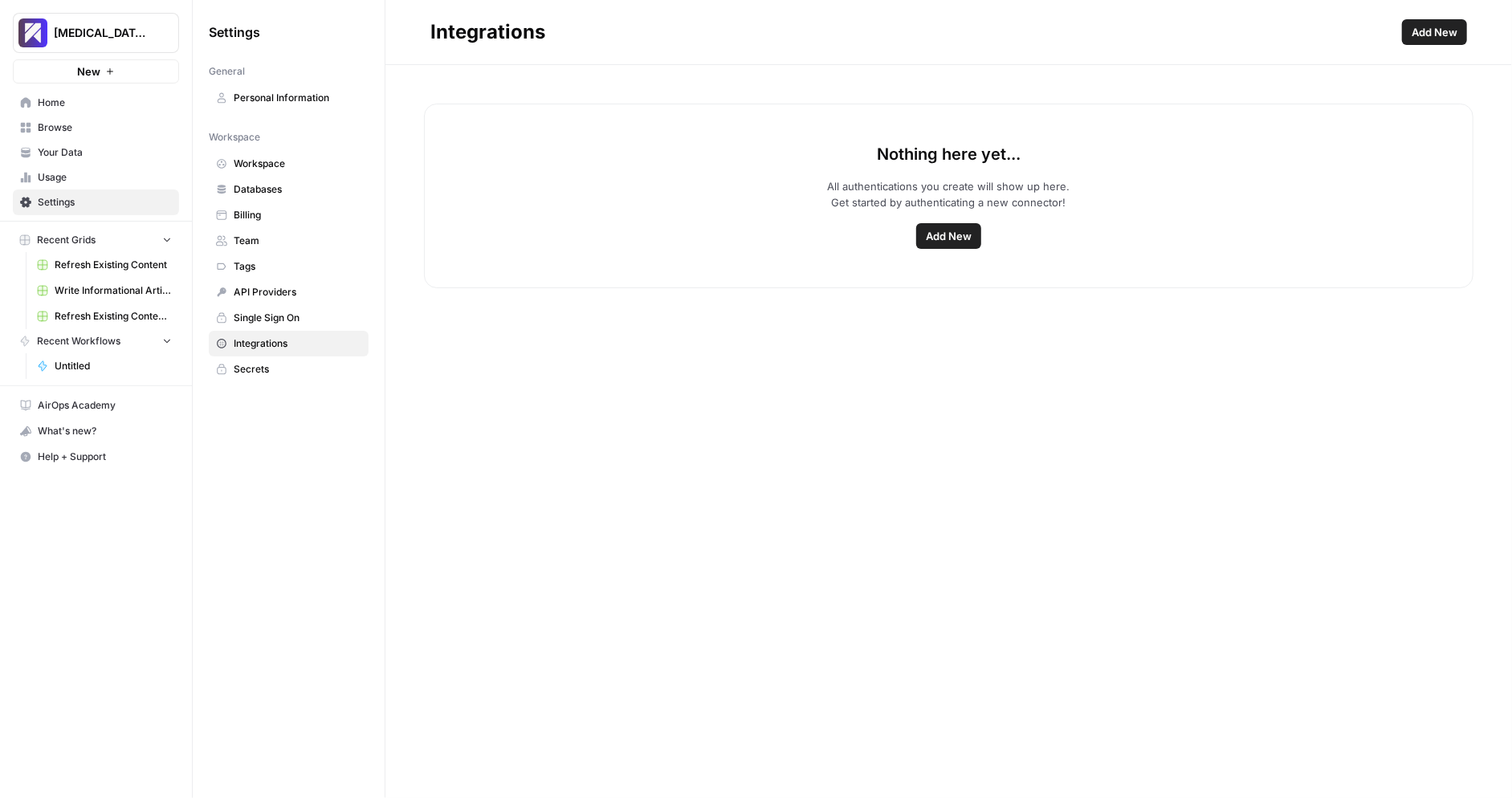
click at [307, 228] on link "Team" at bounding box center [288, 240] width 160 height 26
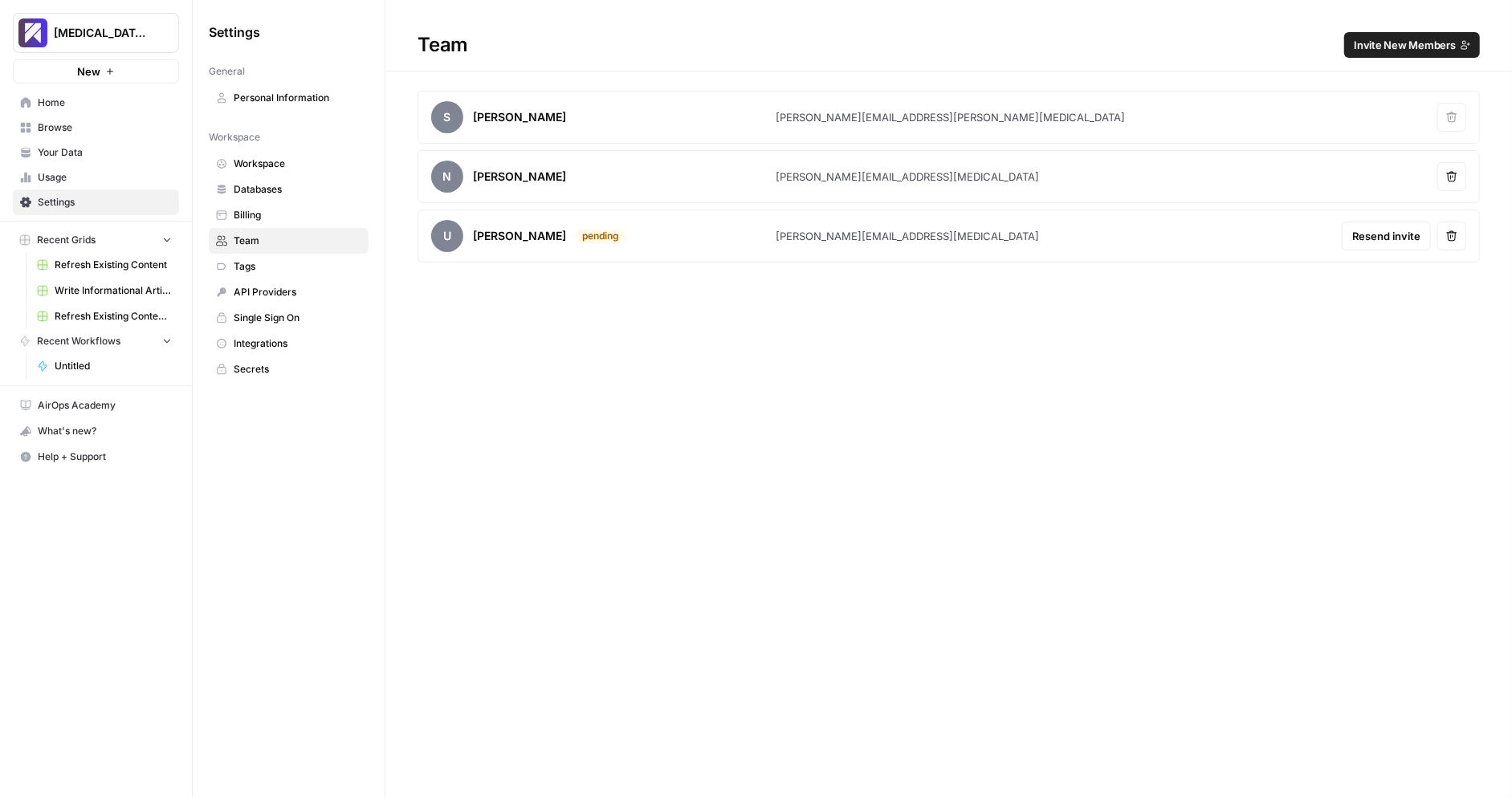
click at [301, 196] on link "Databases" at bounding box center [288, 190] width 160 height 26
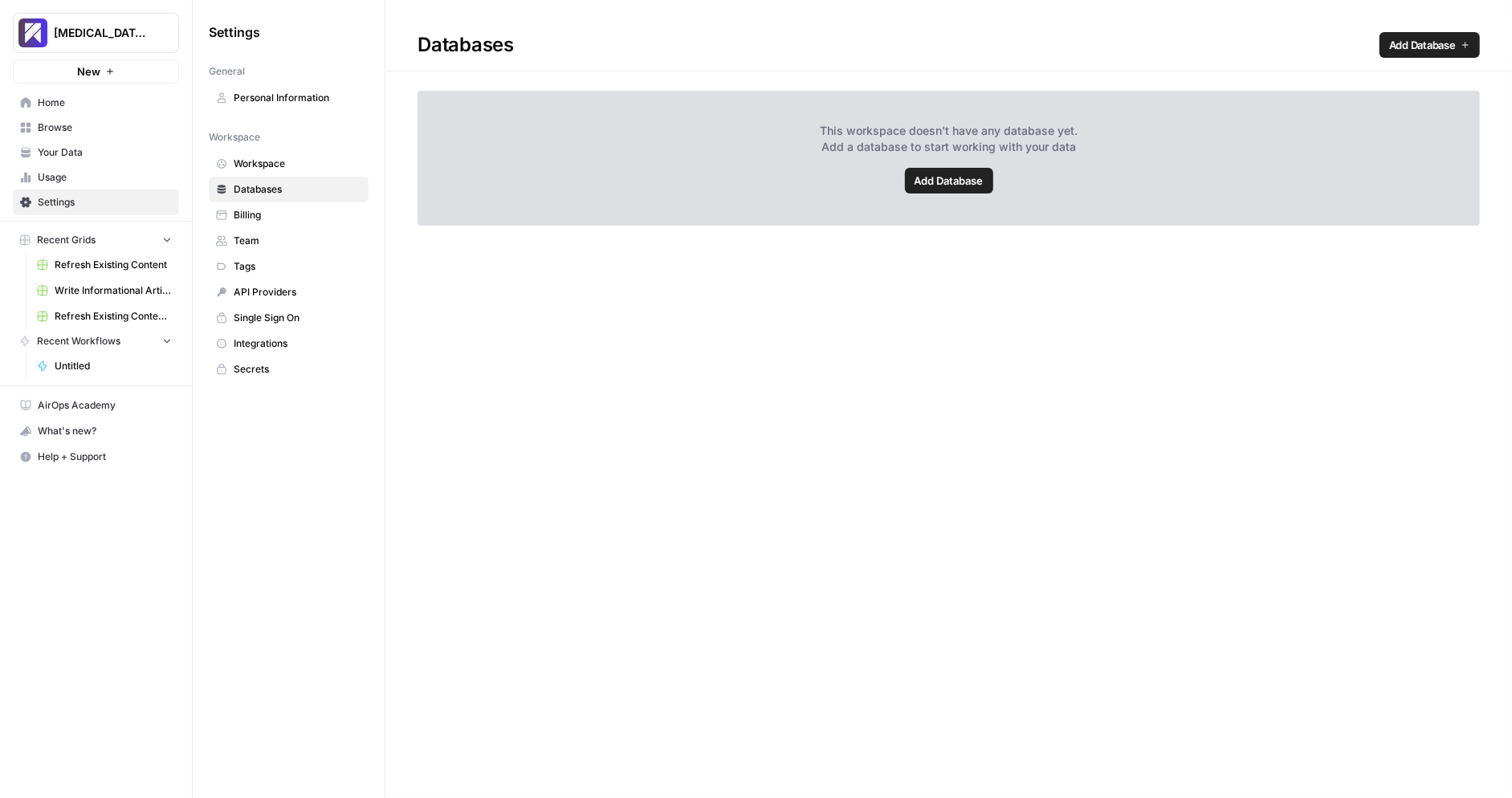
click at [294, 212] on span "Billing" at bounding box center [297, 215] width 127 height 15
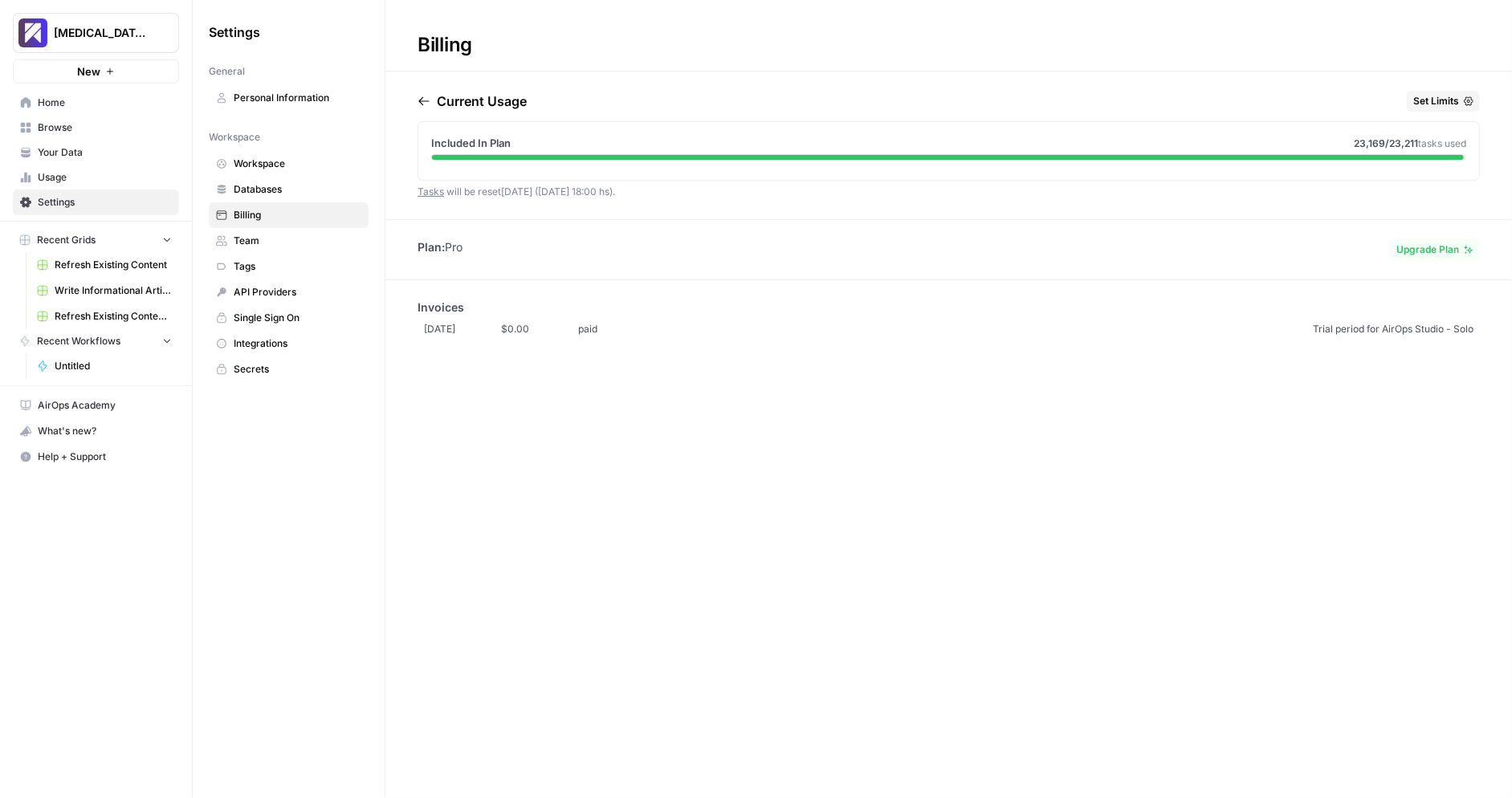
click at [305, 161] on span "Workspace" at bounding box center [297, 164] width 127 height 15
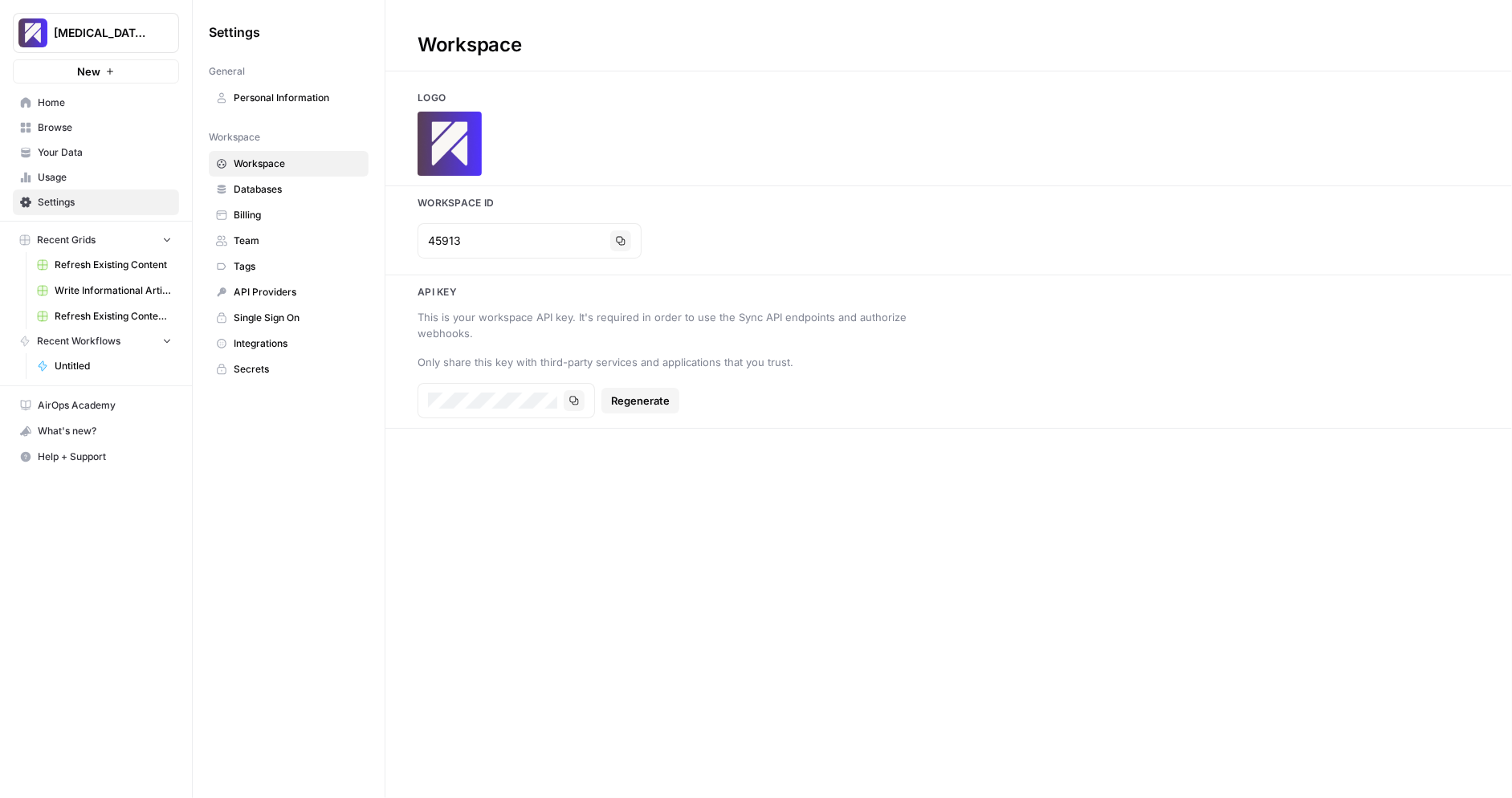
click at [117, 145] on span "Your Data" at bounding box center [104, 152] width 134 height 15
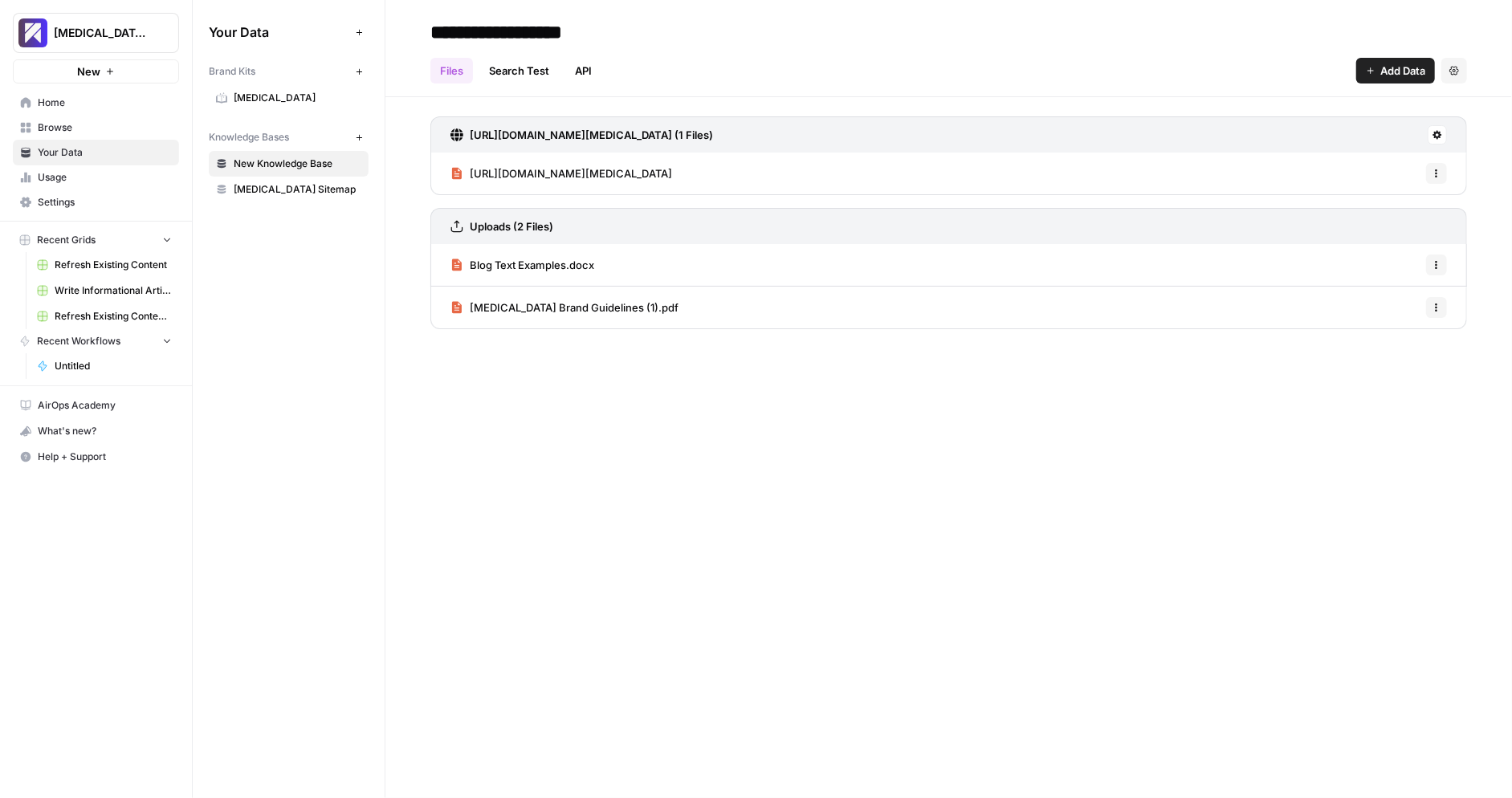
click at [103, 129] on span "Browse" at bounding box center [104, 127] width 134 height 15
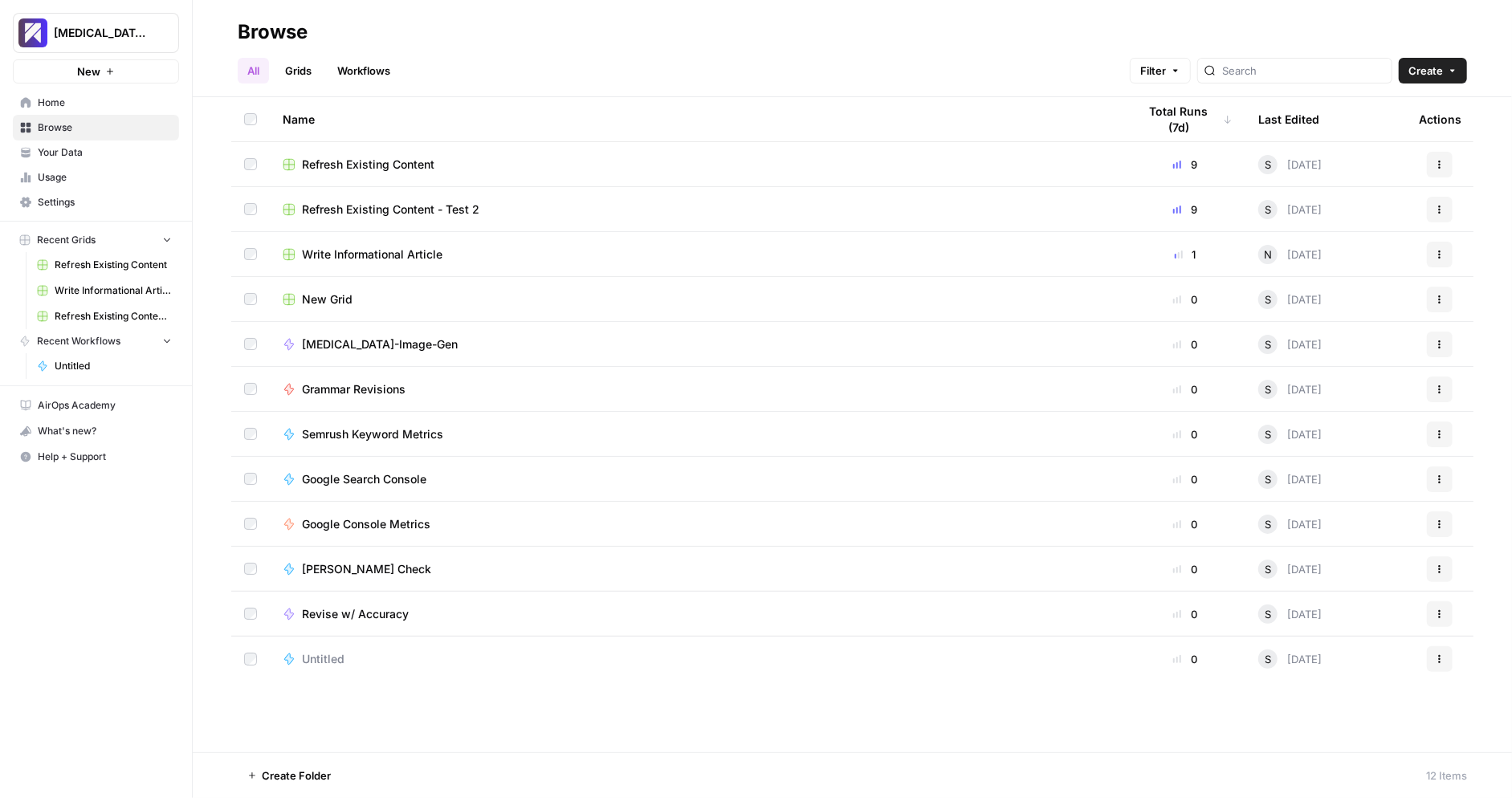
click at [103, 110] on link "Home" at bounding box center [95, 102] width 166 height 26
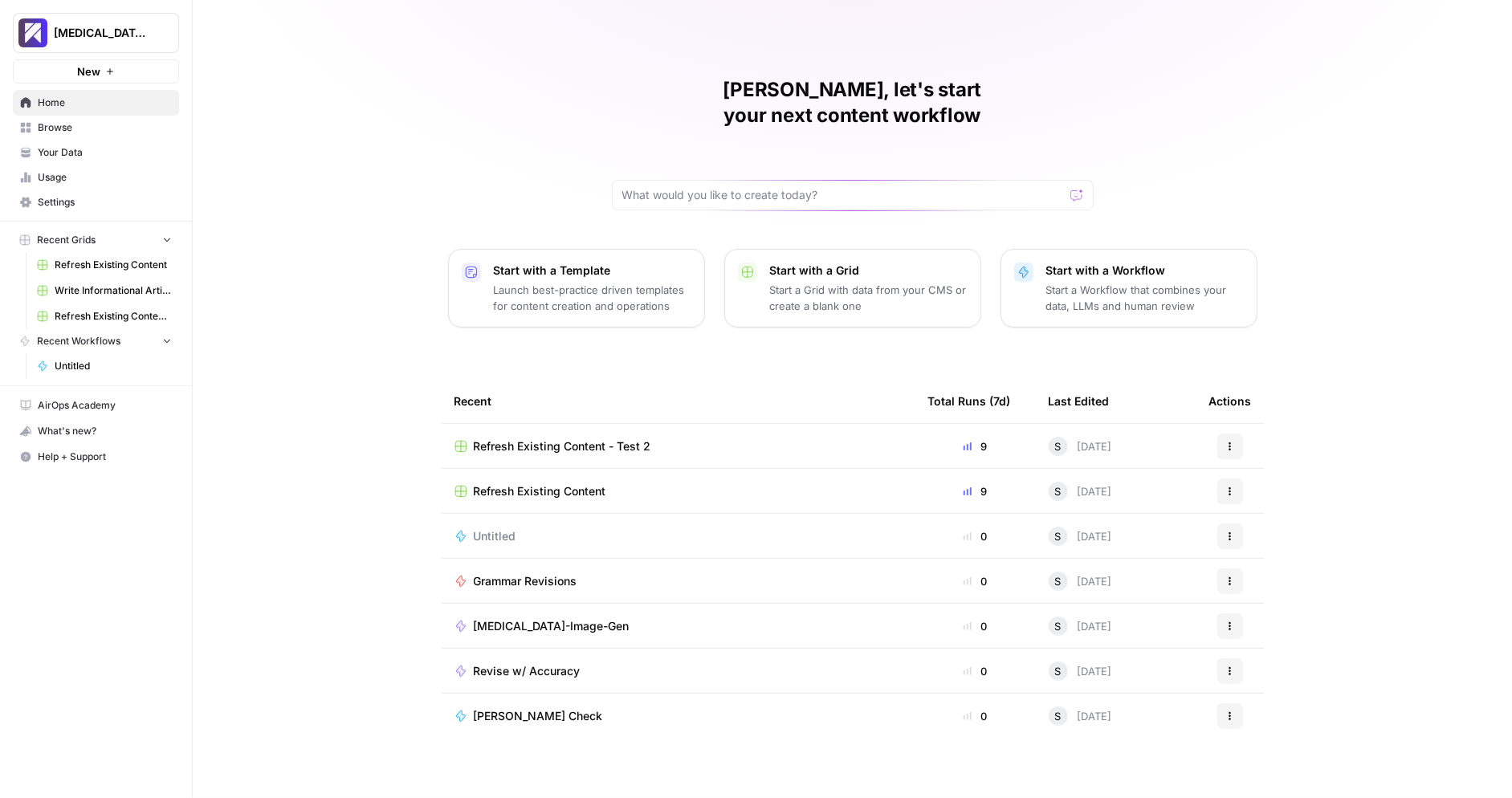
click at [102, 207] on span "Settings" at bounding box center [104, 202] width 134 height 15
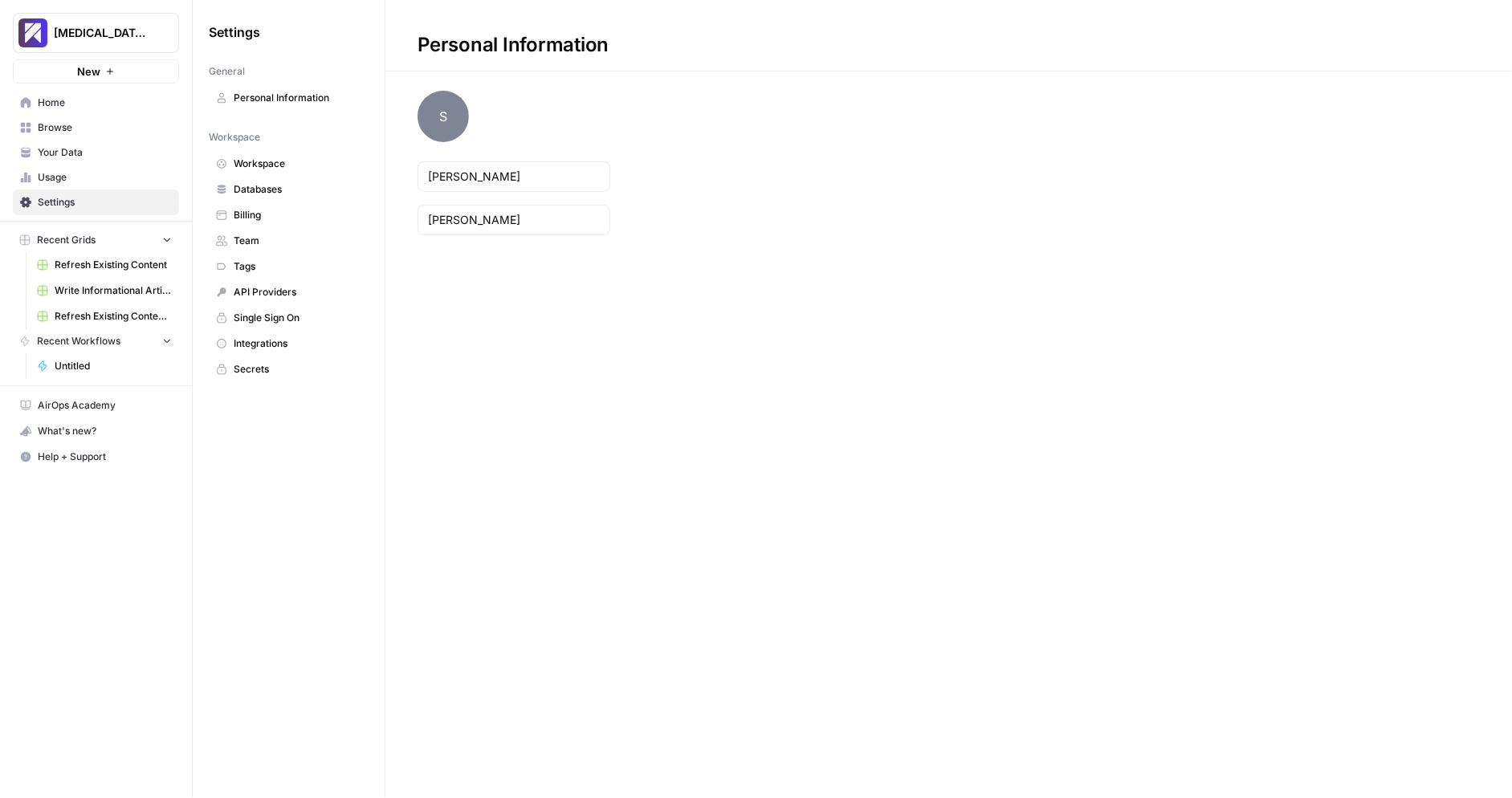
click at [300, 94] on span "Personal Information" at bounding box center [297, 97] width 127 height 15
click at [292, 235] on span "Team" at bounding box center [297, 240] width 127 height 15
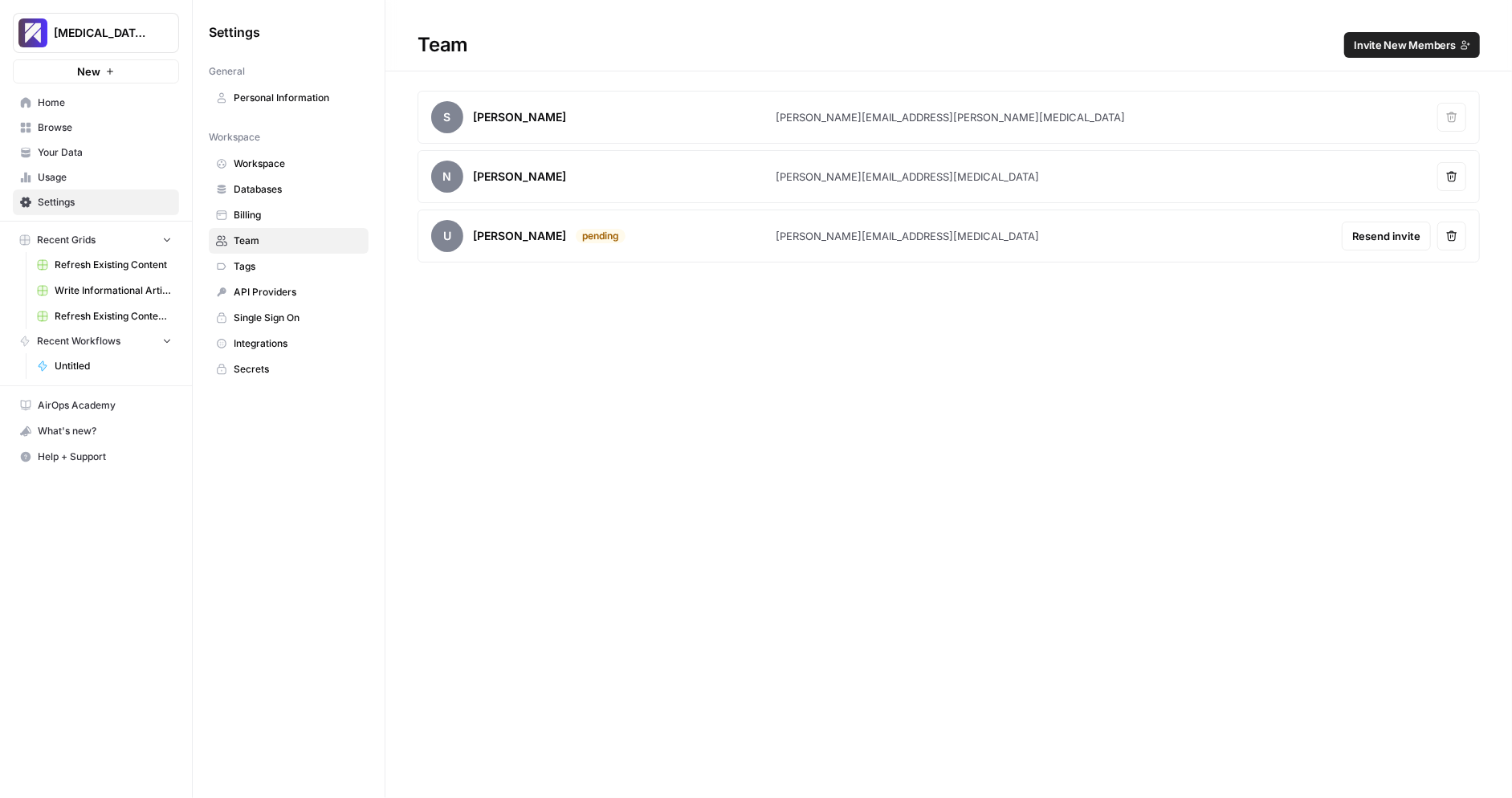
click at [626, 510] on div "Team Invite New Members S Steve Staley steve.staley@overjet.ai Remove user N Na…" at bounding box center [949, 399] width 1127 height 798
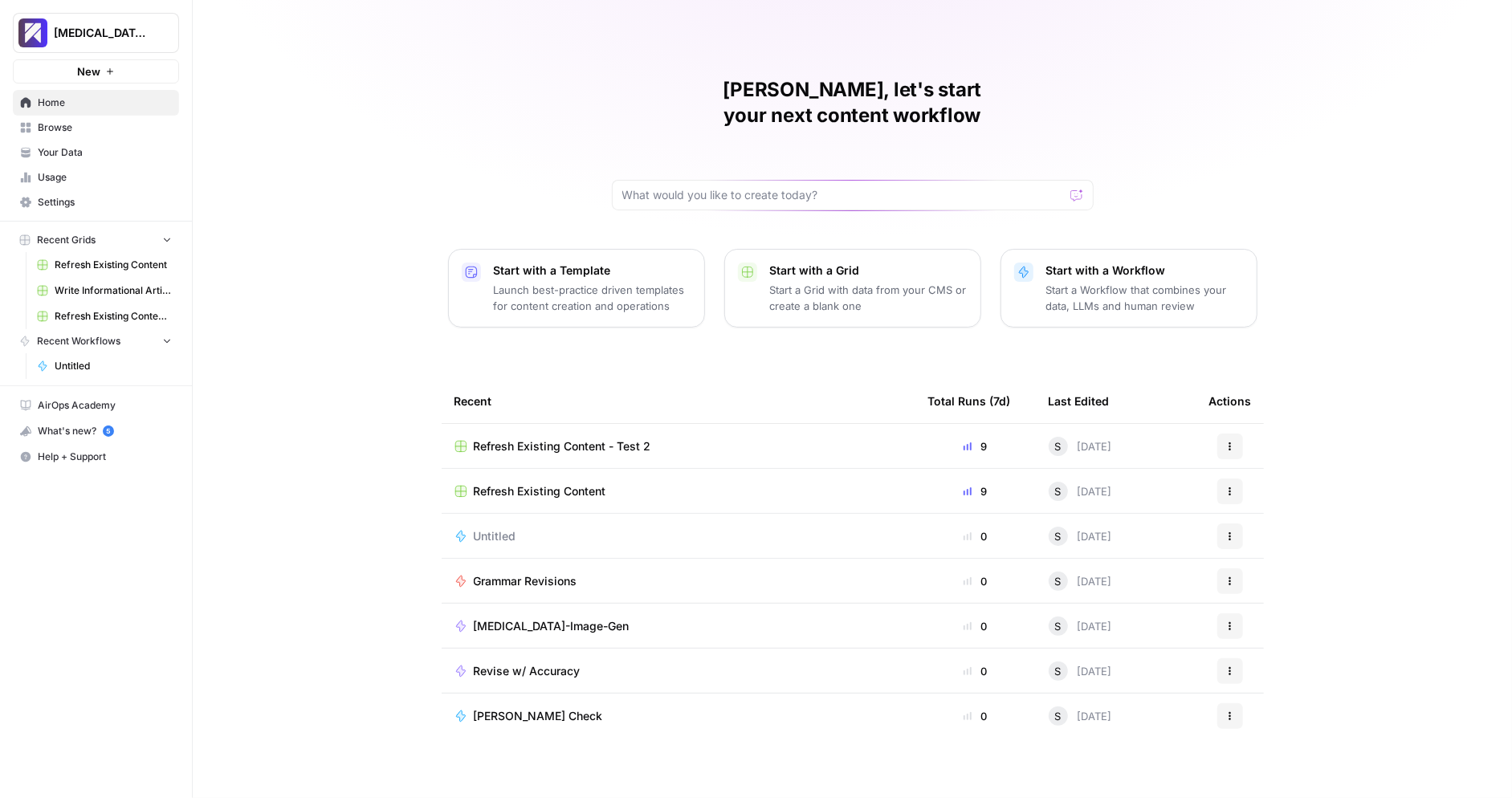
click at [93, 203] on span "Settings" at bounding box center [104, 202] width 134 height 15
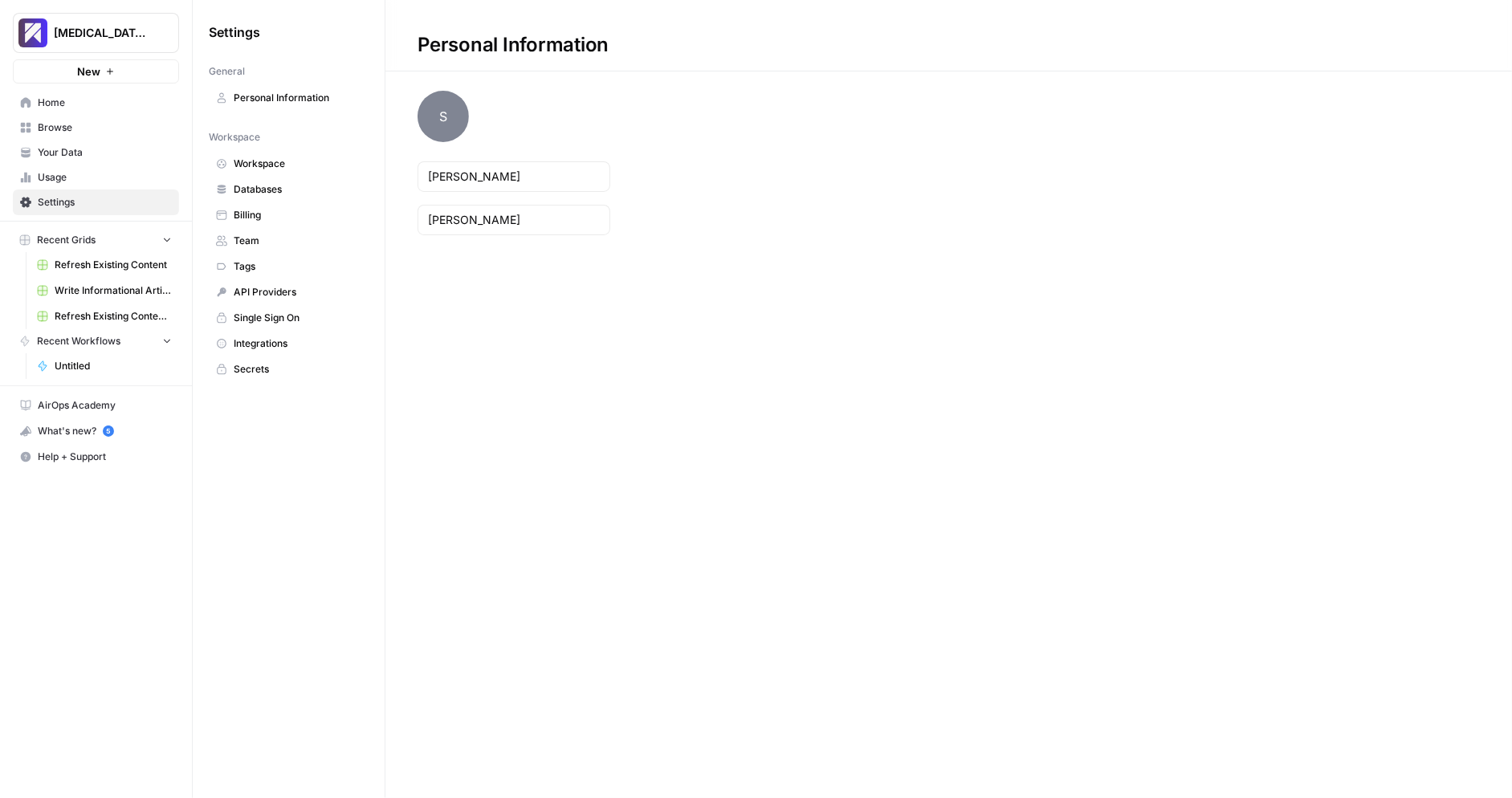
click at [301, 208] on span "Billing" at bounding box center [297, 215] width 127 height 15
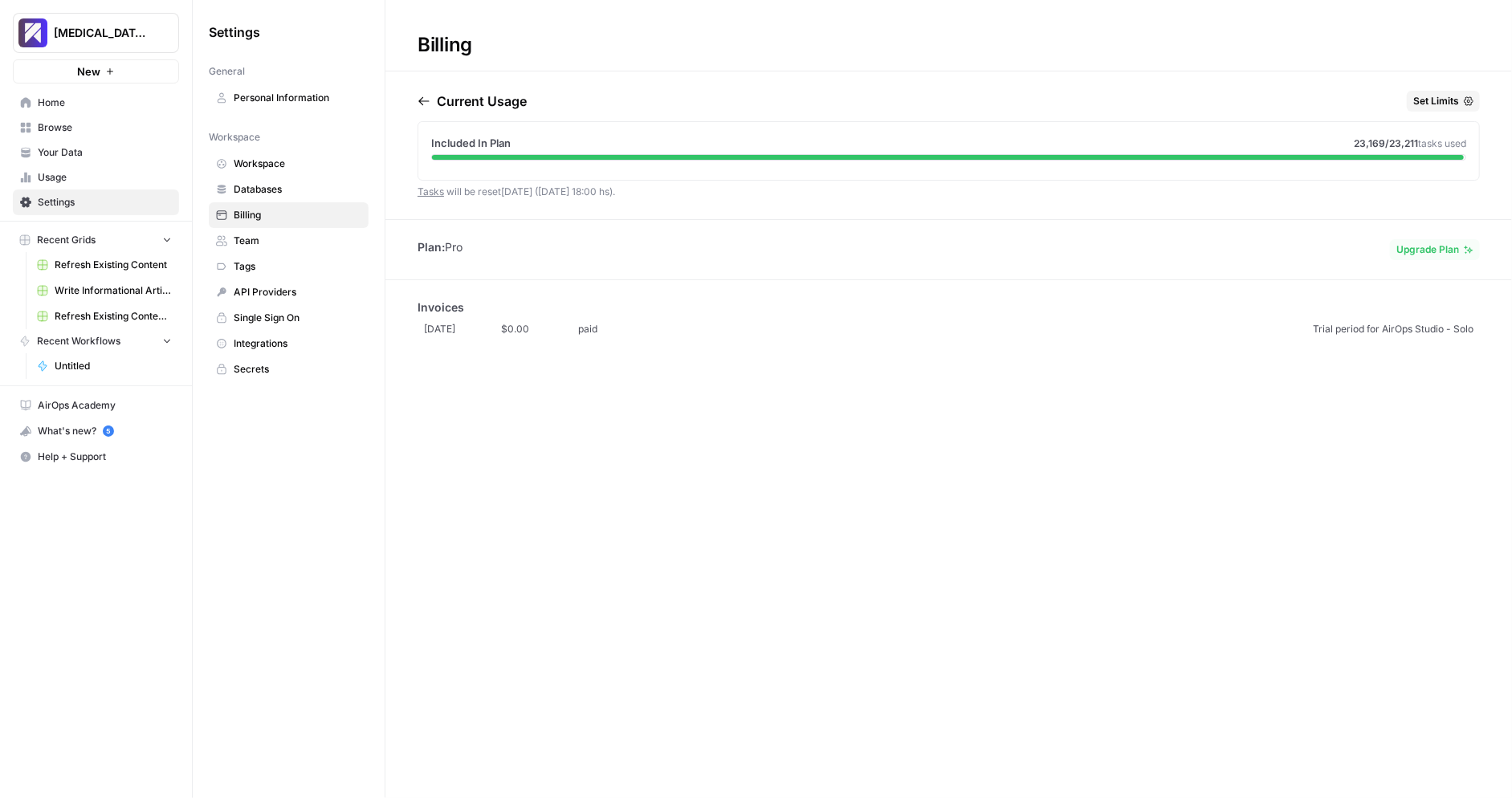
click at [1424, 250] on span "Upgrade Plan" at bounding box center [1428, 249] width 63 height 15
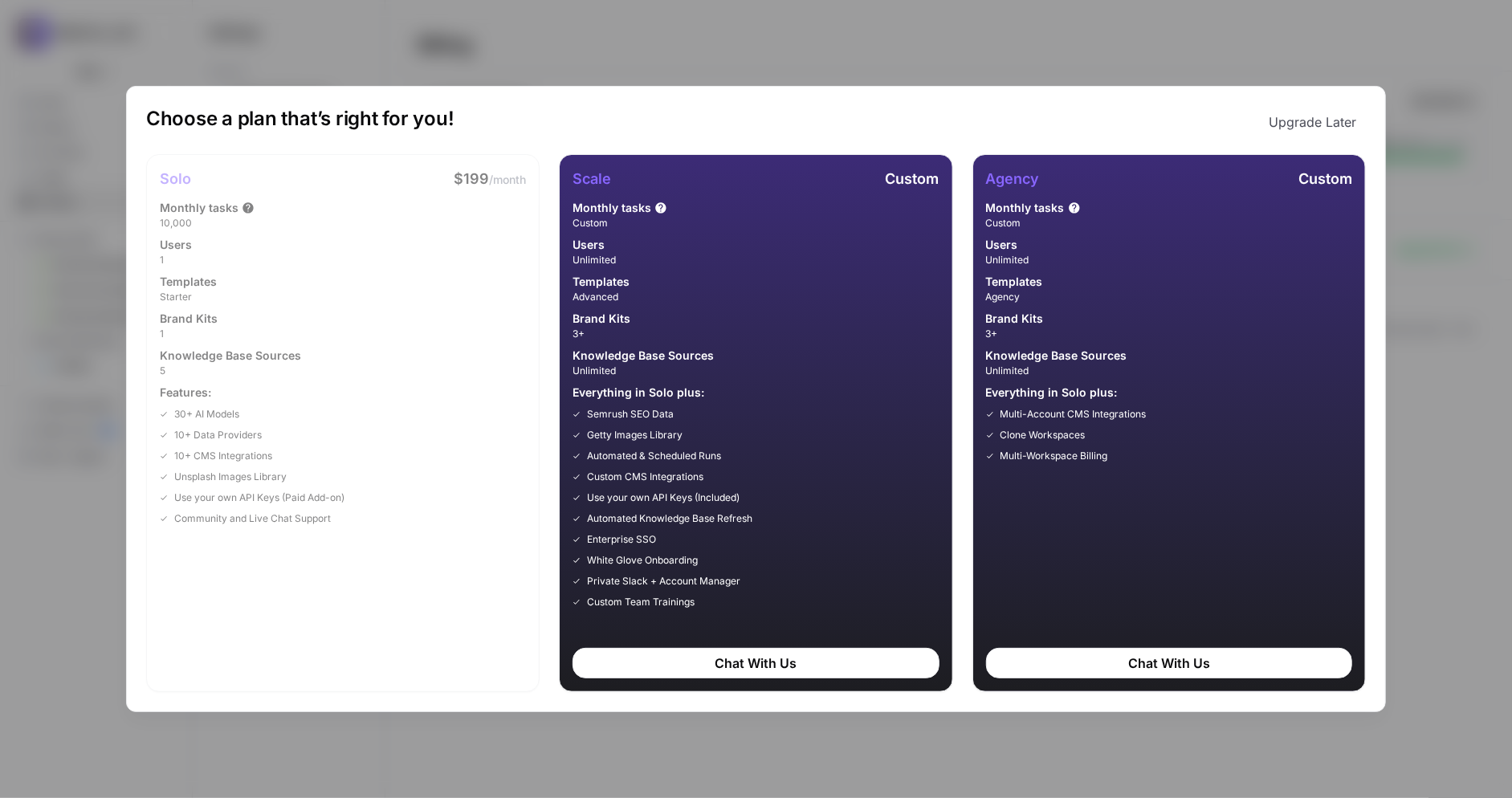
click at [1339, 119] on button "Upgrade Later" at bounding box center [1312, 122] width 106 height 32
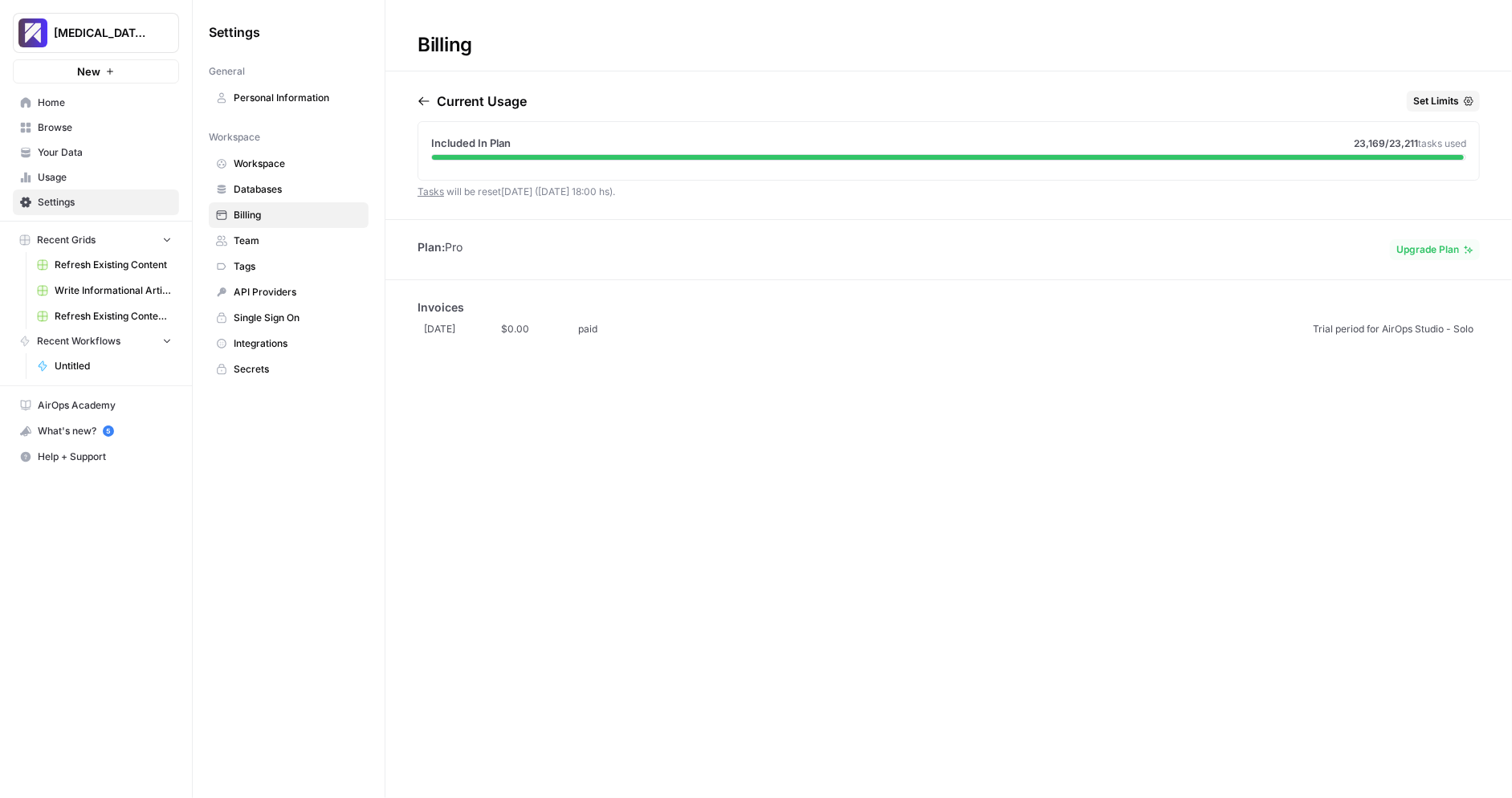
click at [877, 474] on div "Billing Current Usage Set Limits Included In Plan 23,169 /23,211 tasks used Tas…" at bounding box center [949, 399] width 1127 height 798
